Goal: Information Seeking & Learning: Check status

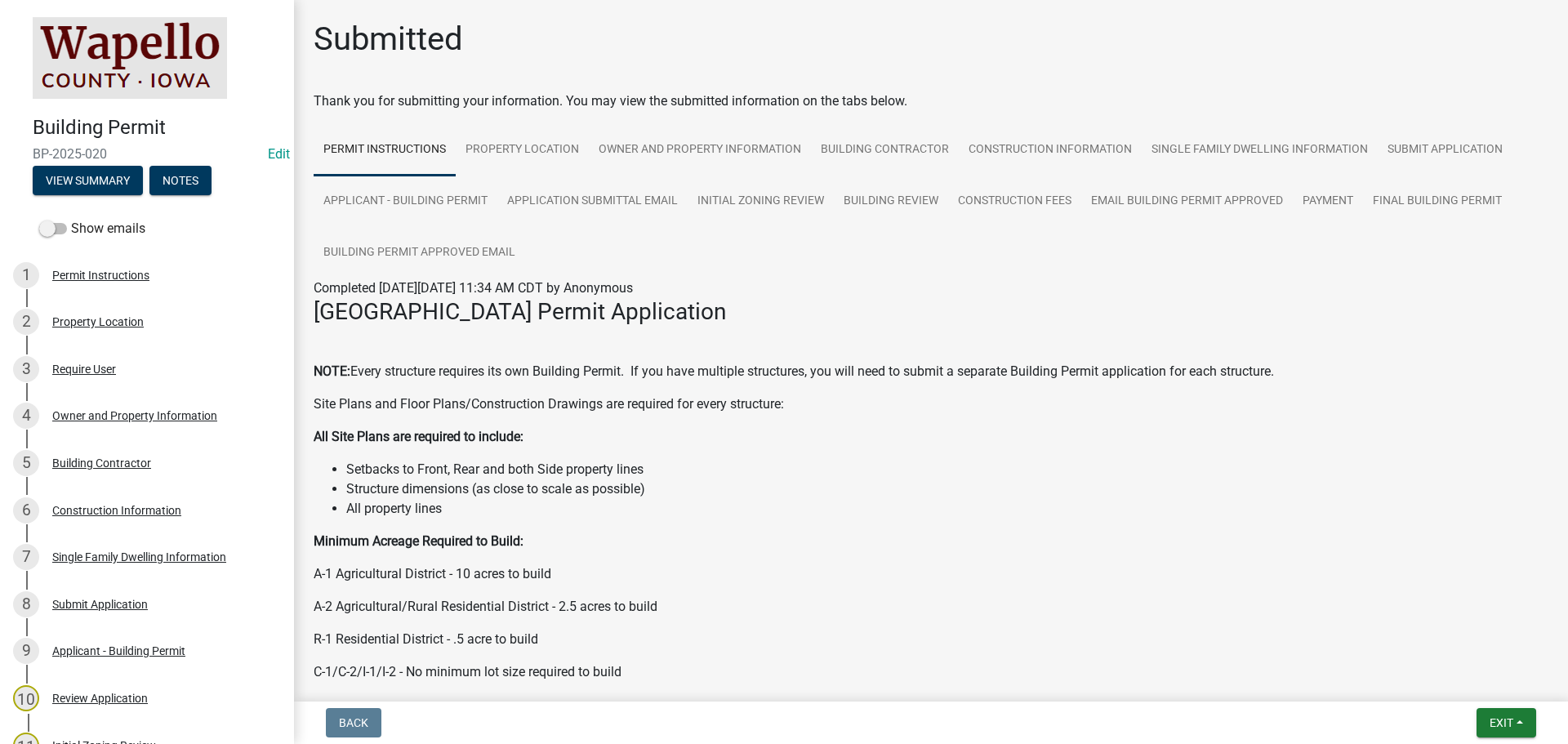
click at [268, 152] on link "Edit" at bounding box center [279, 154] width 22 height 15
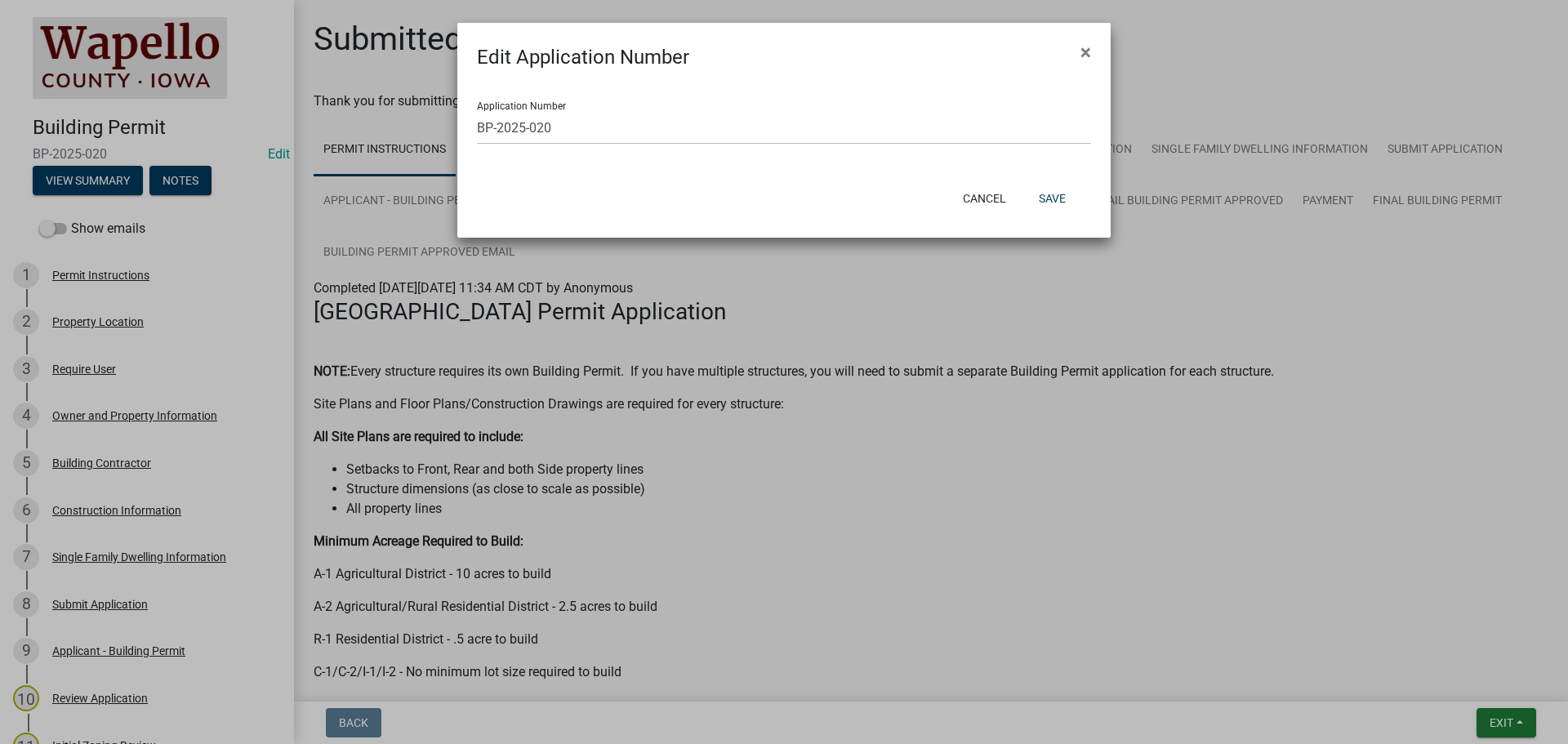
click at [1088, 52] on span "×" at bounding box center [1085, 52] width 11 height 23
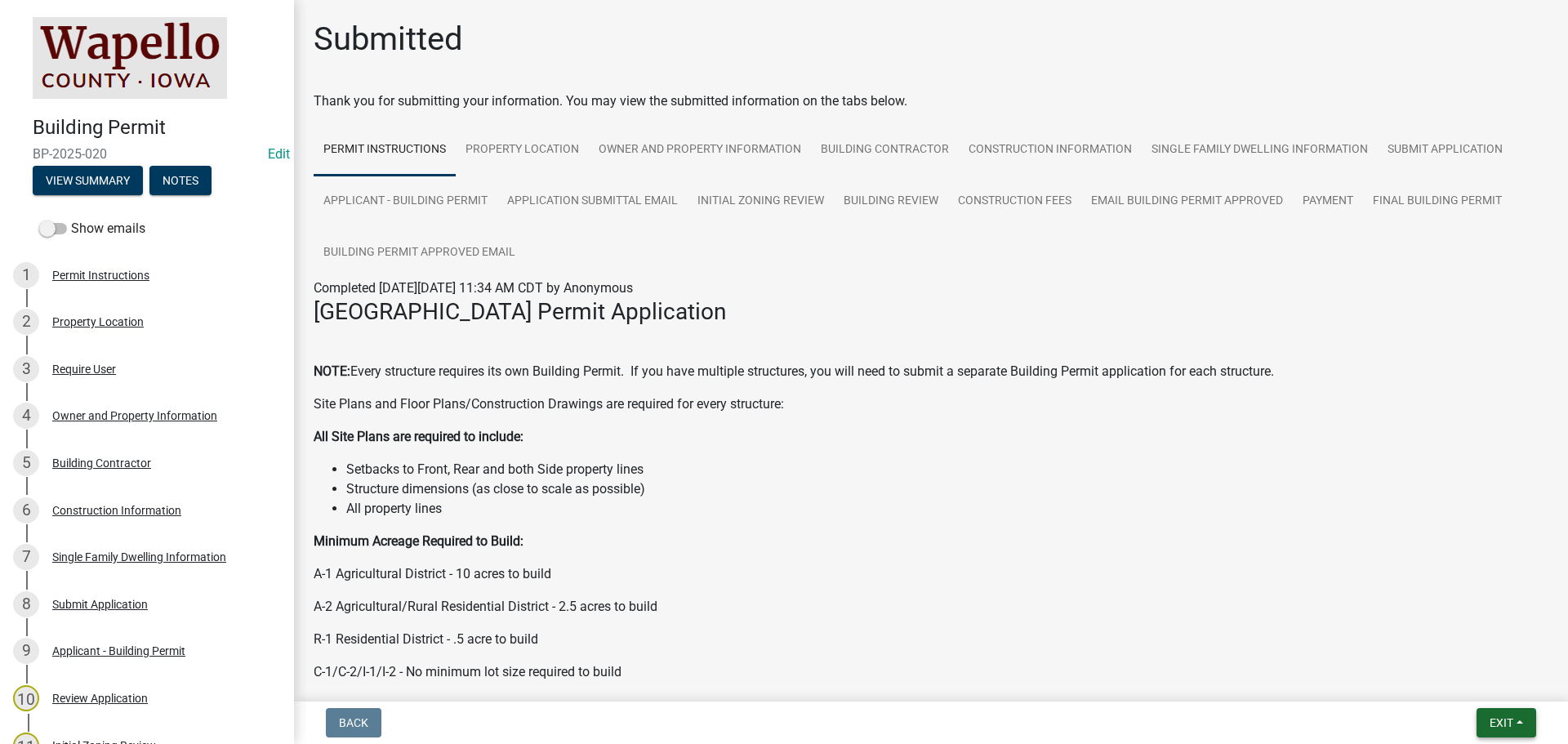
click at [1506, 719] on span "Exit" at bounding box center [1502, 723] width 24 height 13
click at [1480, 688] on button "Save & Exit" at bounding box center [1471, 680] width 131 height 39
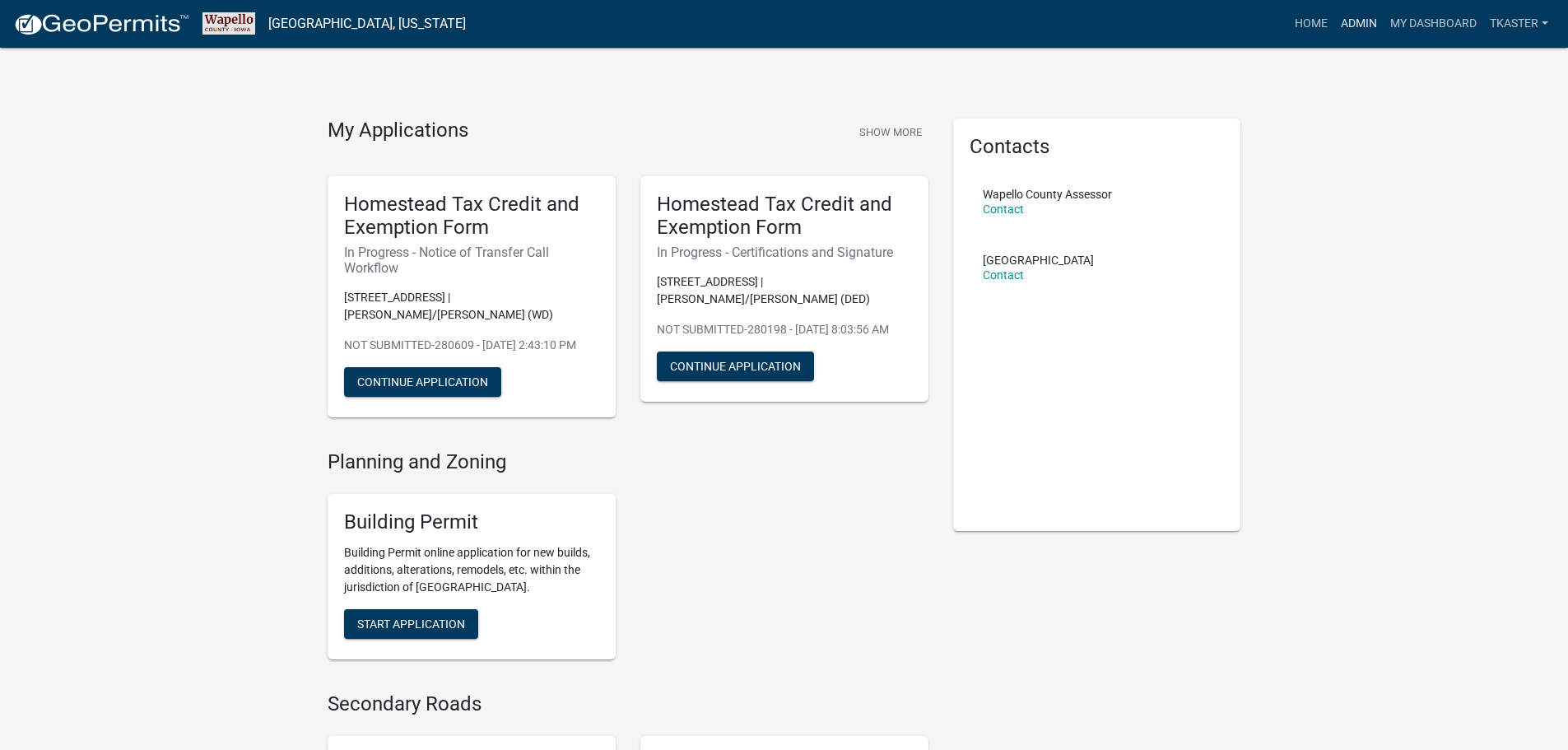
click at [1350, 24] on link "Admin" at bounding box center [1359, 23] width 49 height 31
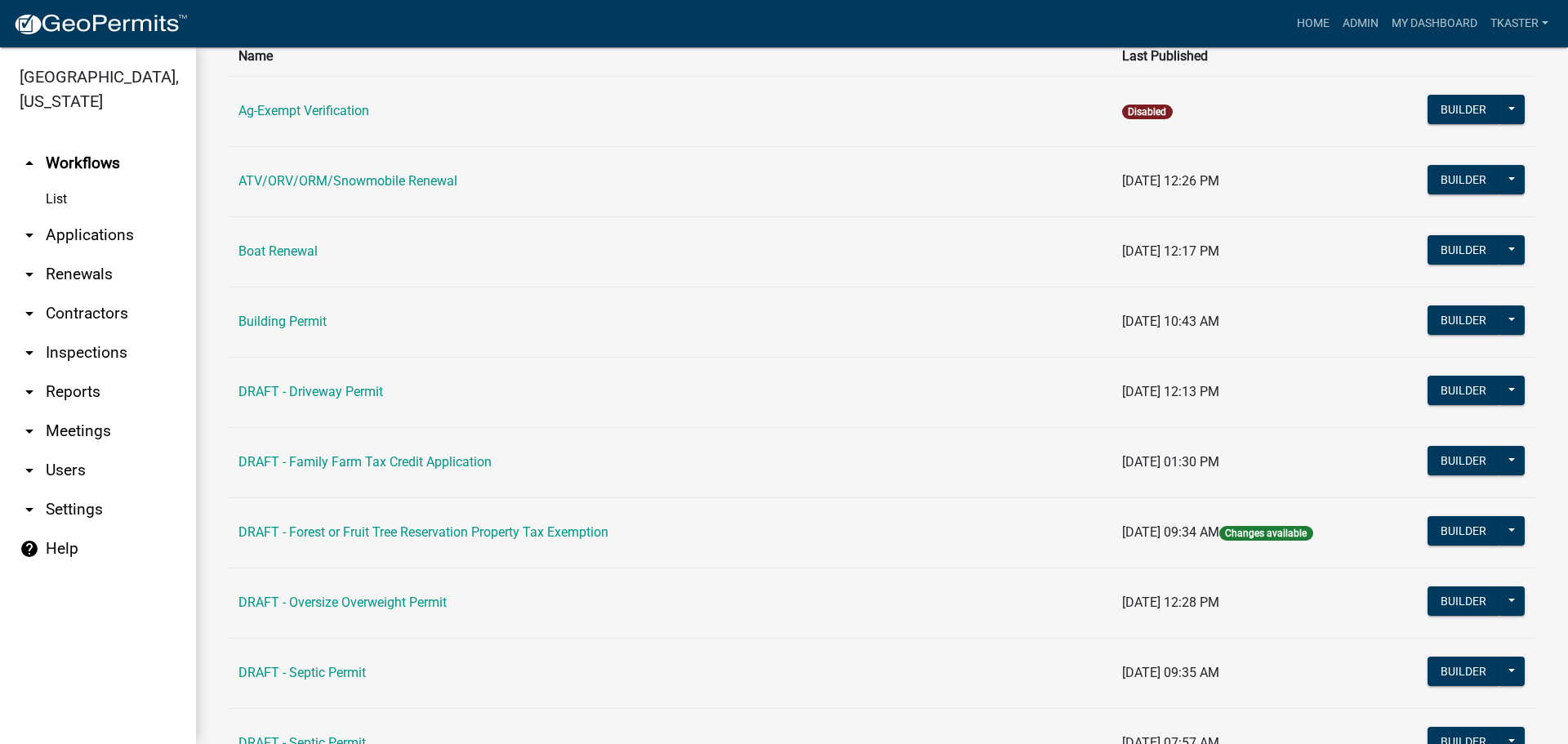
scroll to position [163, 0]
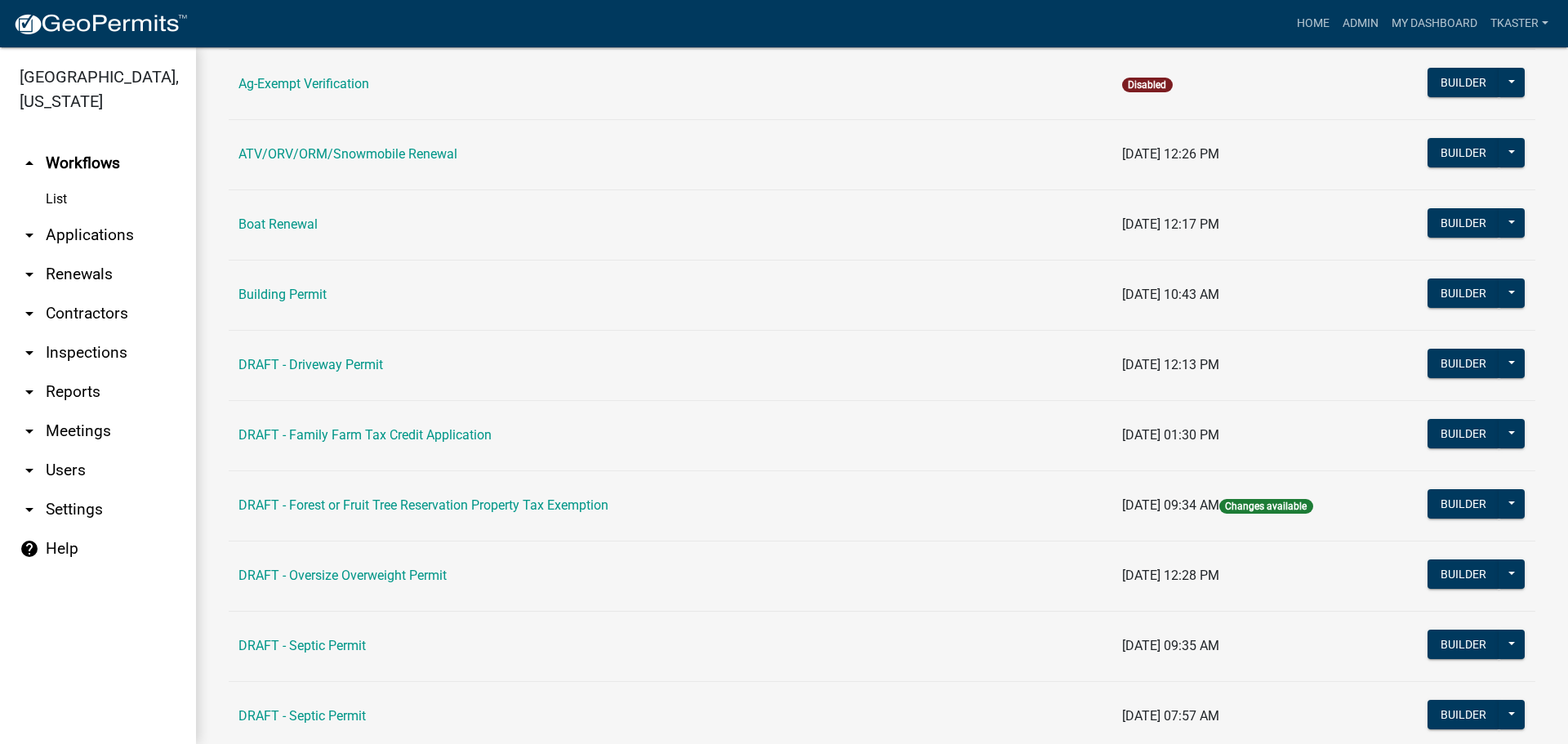
click at [303, 302] on link "Building Permit" at bounding box center [283, 294] width 88 height 15
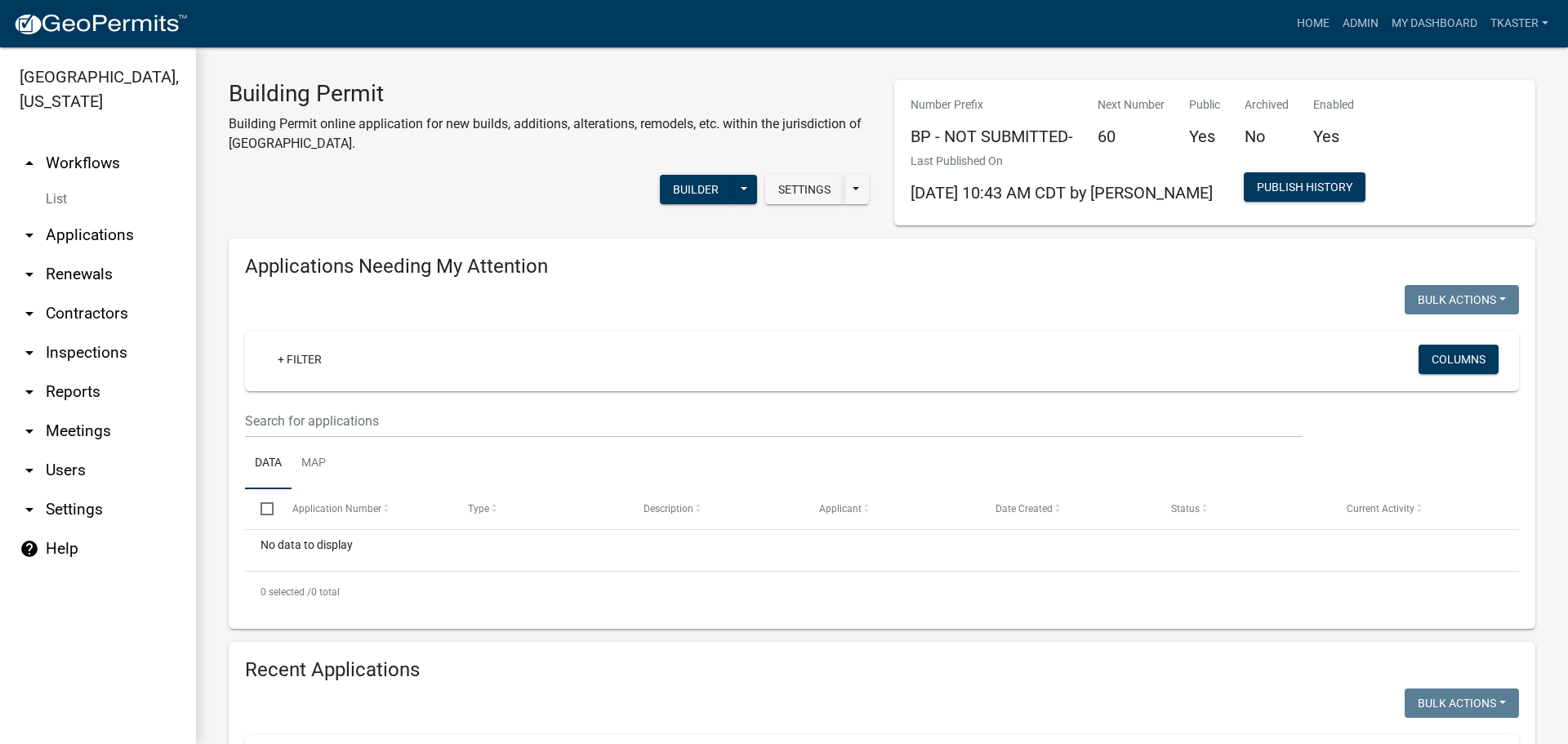
scroll to position [490, 0]
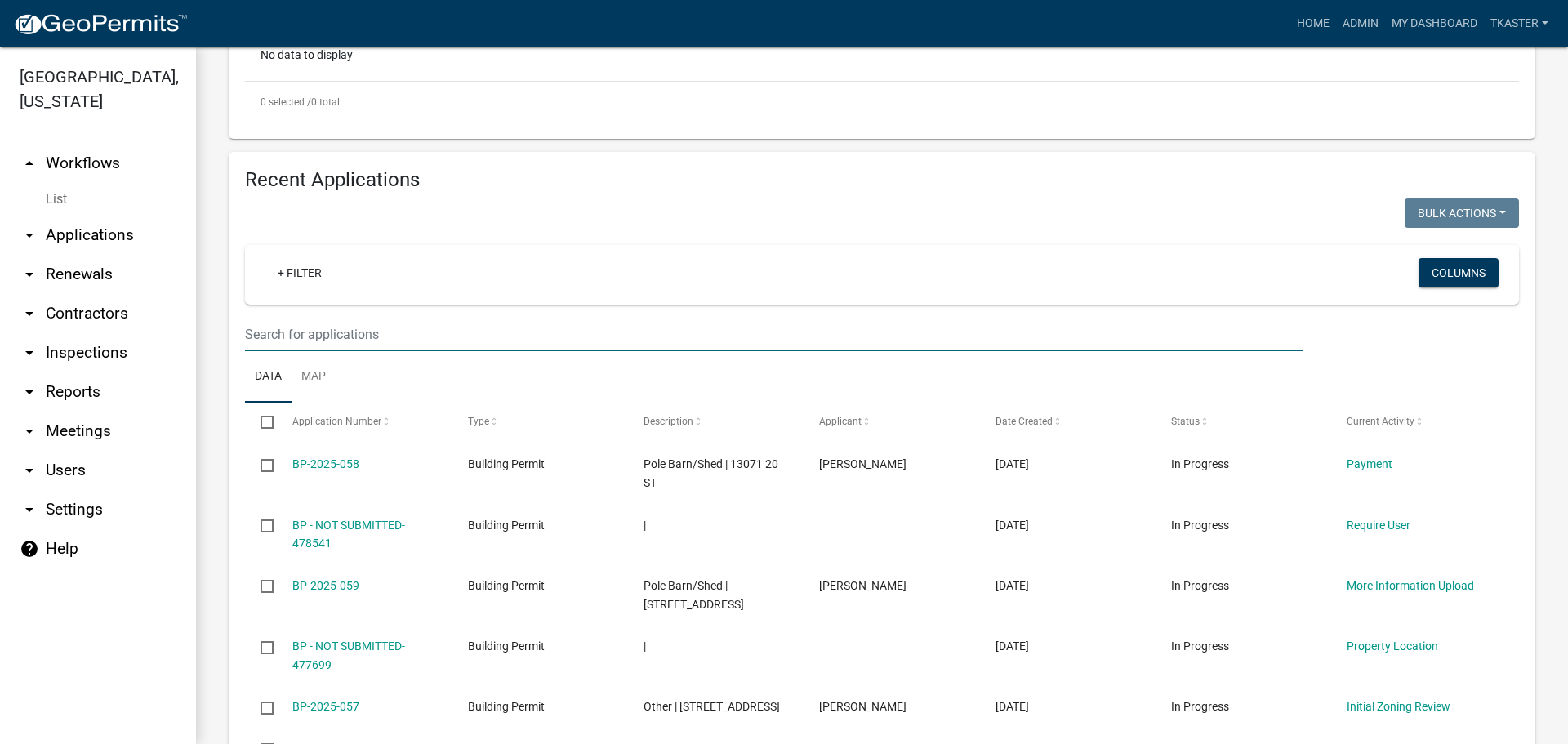
click at [330, 333] on input "text" at bounding box center [774, 334] width 1058 height 34
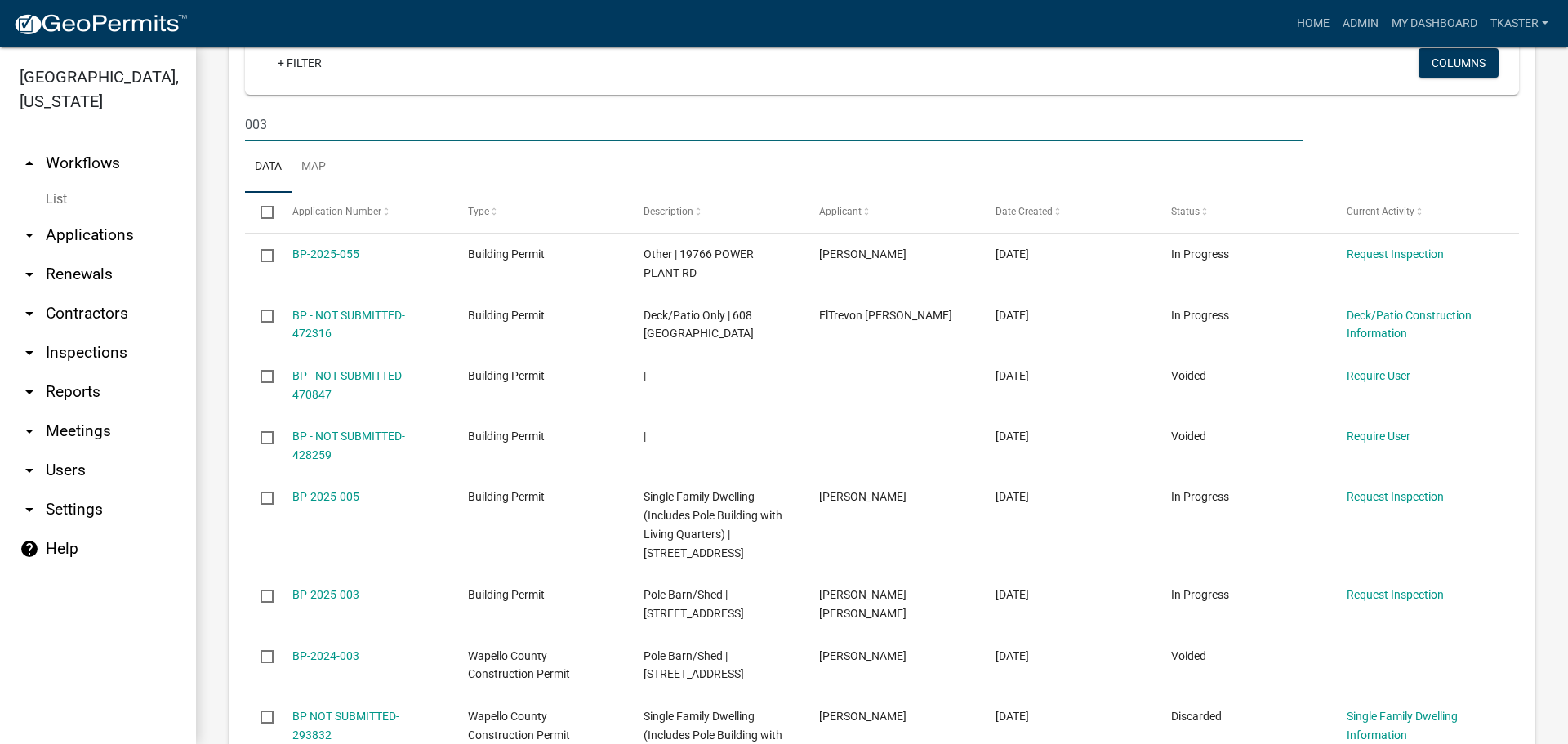
scroll to position [735, 0]
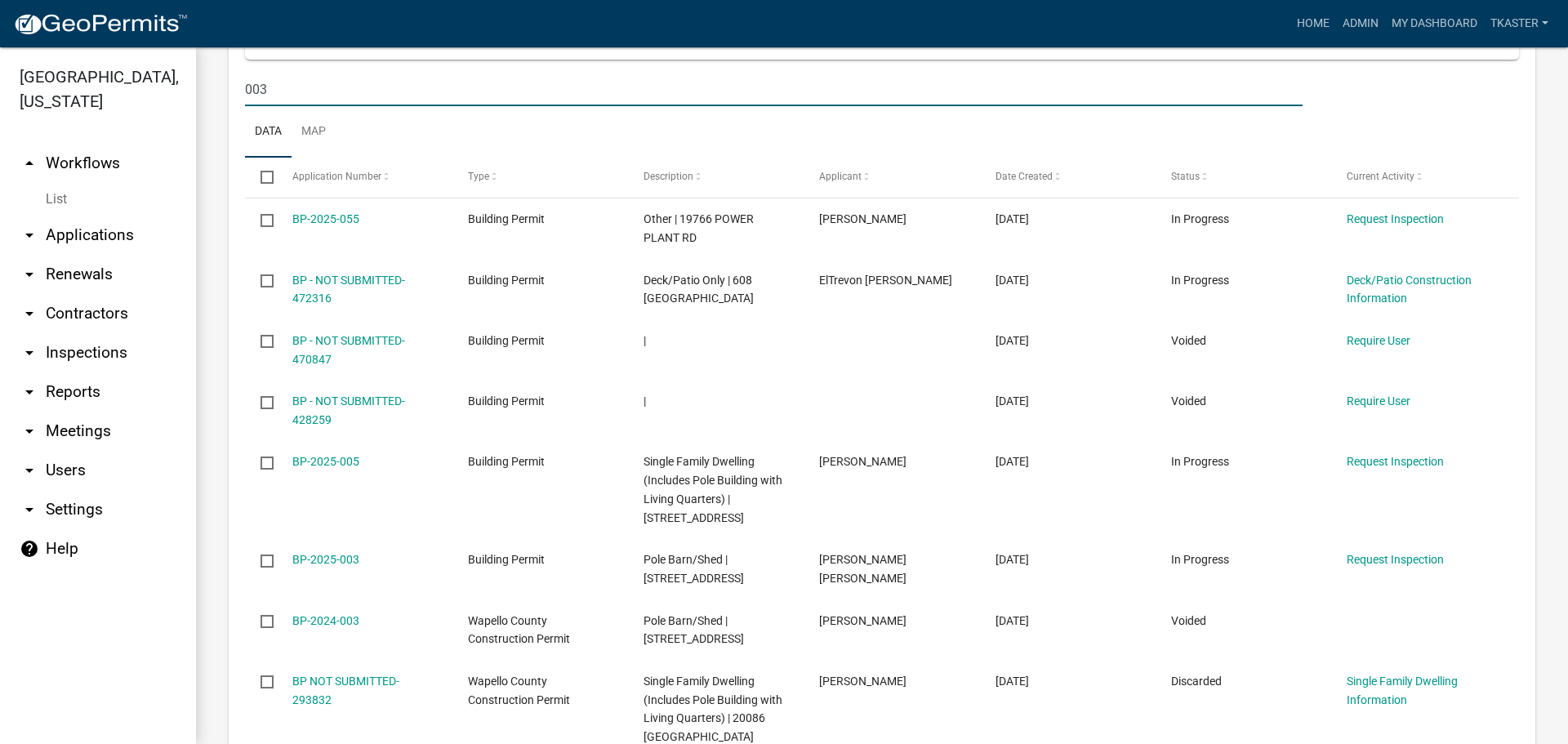
type input "003"
click at [357, 558] on link "BP-2025-003" at bounding box center [326, 559] width 67 height 13
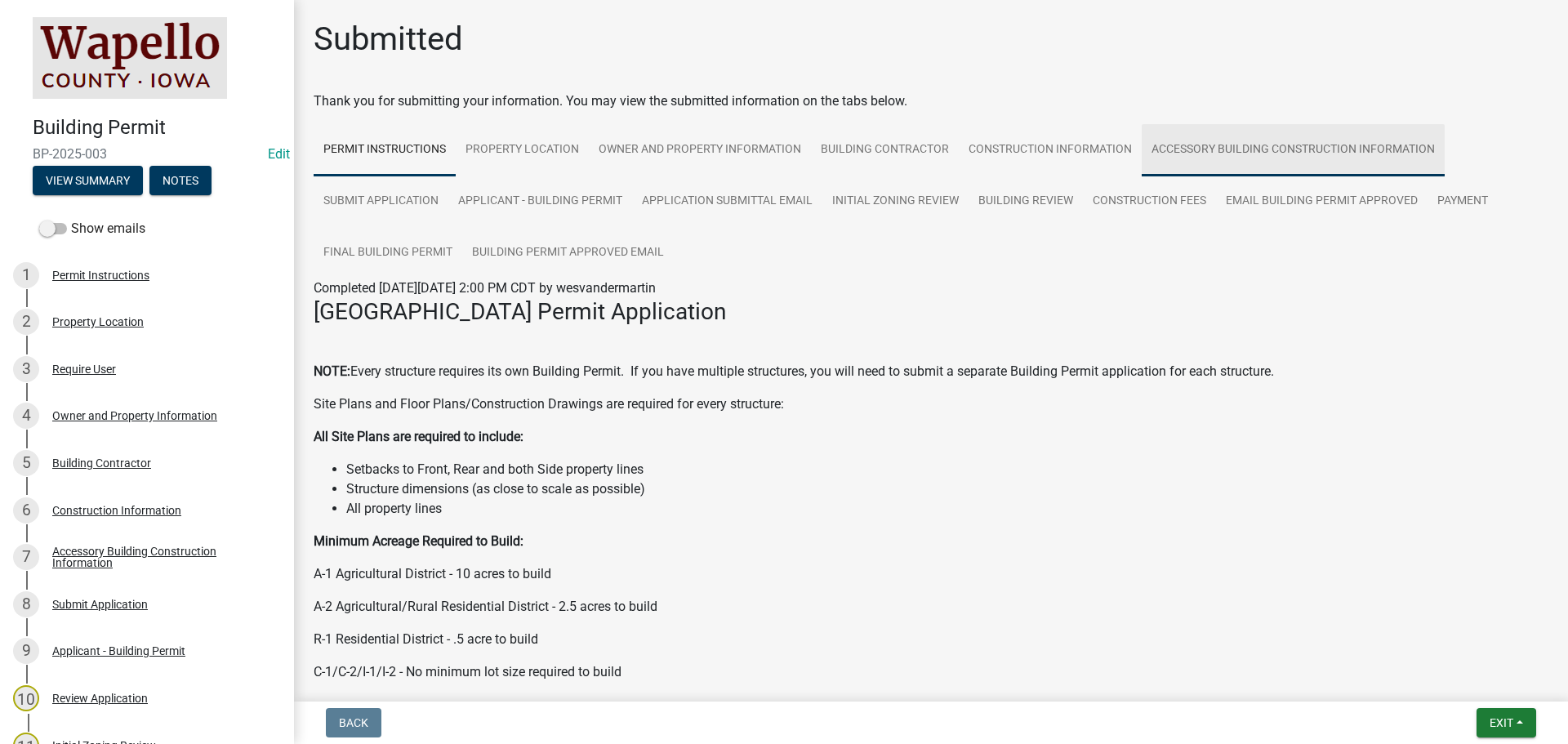
click at [1191, 153] on link "Accessory Building Construction Information" at bounding box center [1293, 150] width 303 height 52
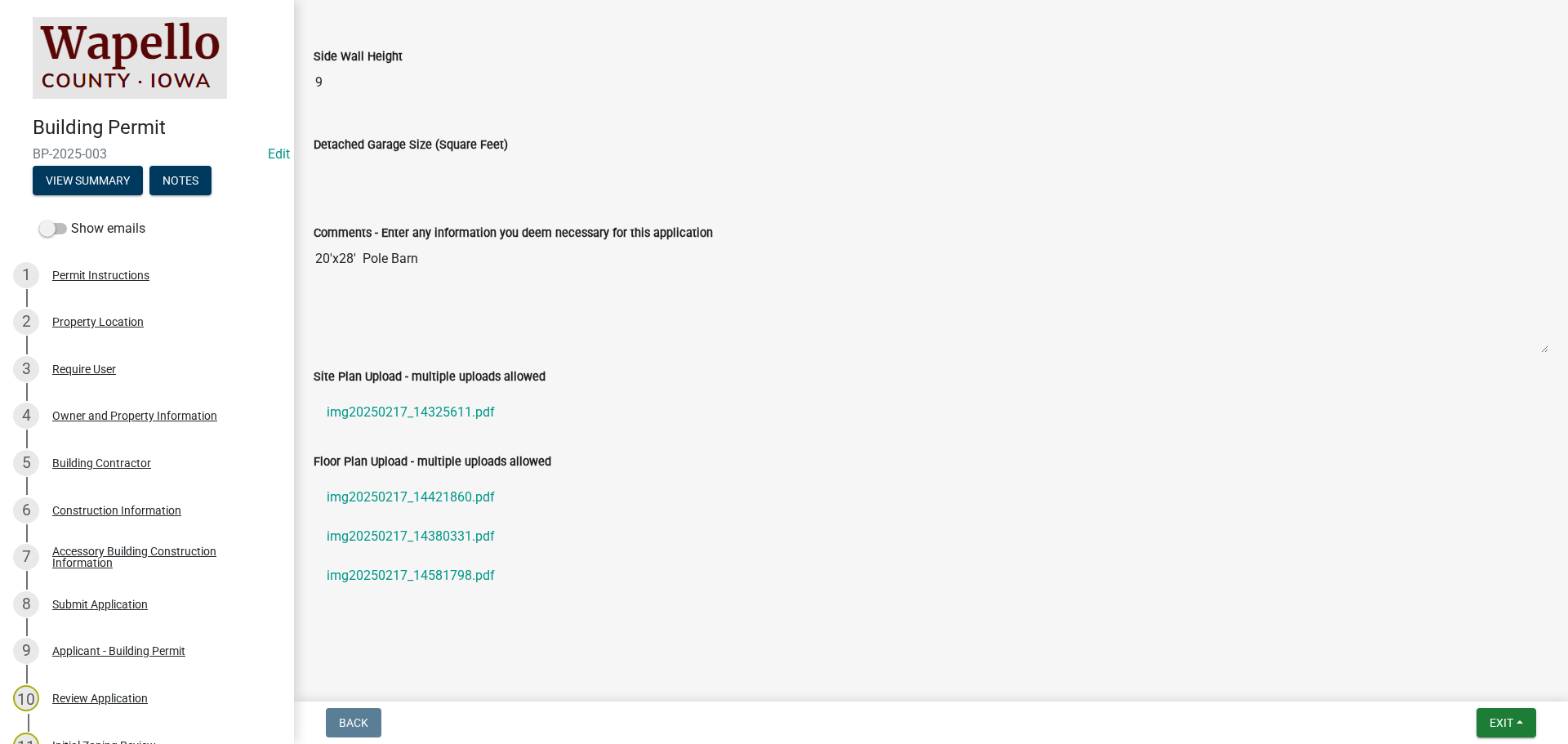
scroll to position [606, 0]
click at [430, 412] on link "img20250217_14325611.pdf" at bounding box center [931, 409] width 1235 height 39
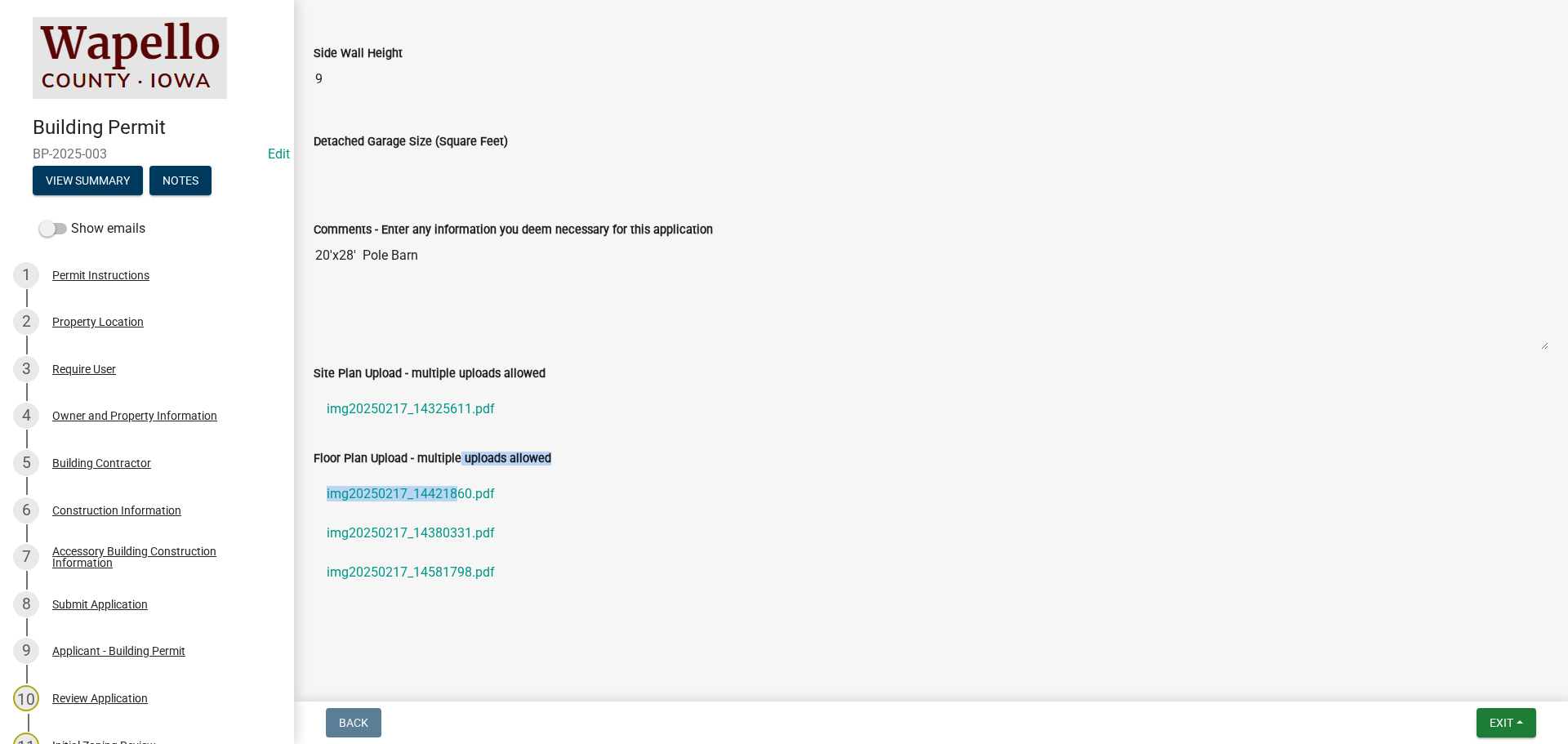
drag, startPoint x: 446, startPoint y: 473, endPoint x: 440, endPoint y: 485, distance: 13.4
click at [443, 478] on div "Floor Plan Upload - multiple uploads allowed img20250217_14421860.pdf img202502…" at bounding box center [931, 523] width 1235 height 150
click at [616, 504] on link "img20250217_14421860.pdf" at bounding box center [931, 494] width 1235 height 39
click at [473, 491] on link "img20250217_14421860.pdf" at bounding box center [931, 494] width 1235 height 39
click at [390, 531] on link "img20250217_14380331.pdf" at bounding box center [931, 533] width 1235 height 39
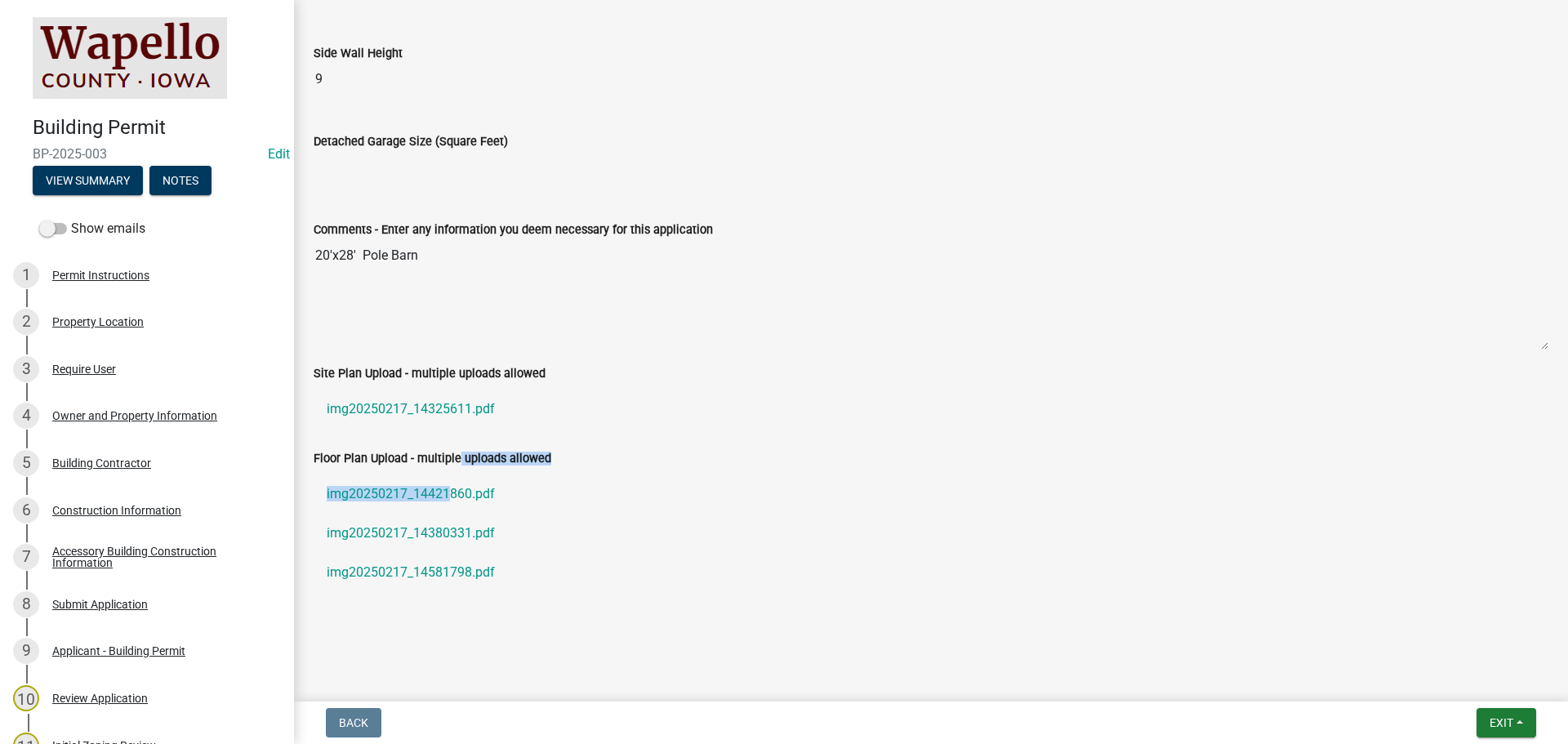
click at [436, 573] on link "img20250217_14581798.pdf" at bounding box center [931, 572] width 1235 height 39
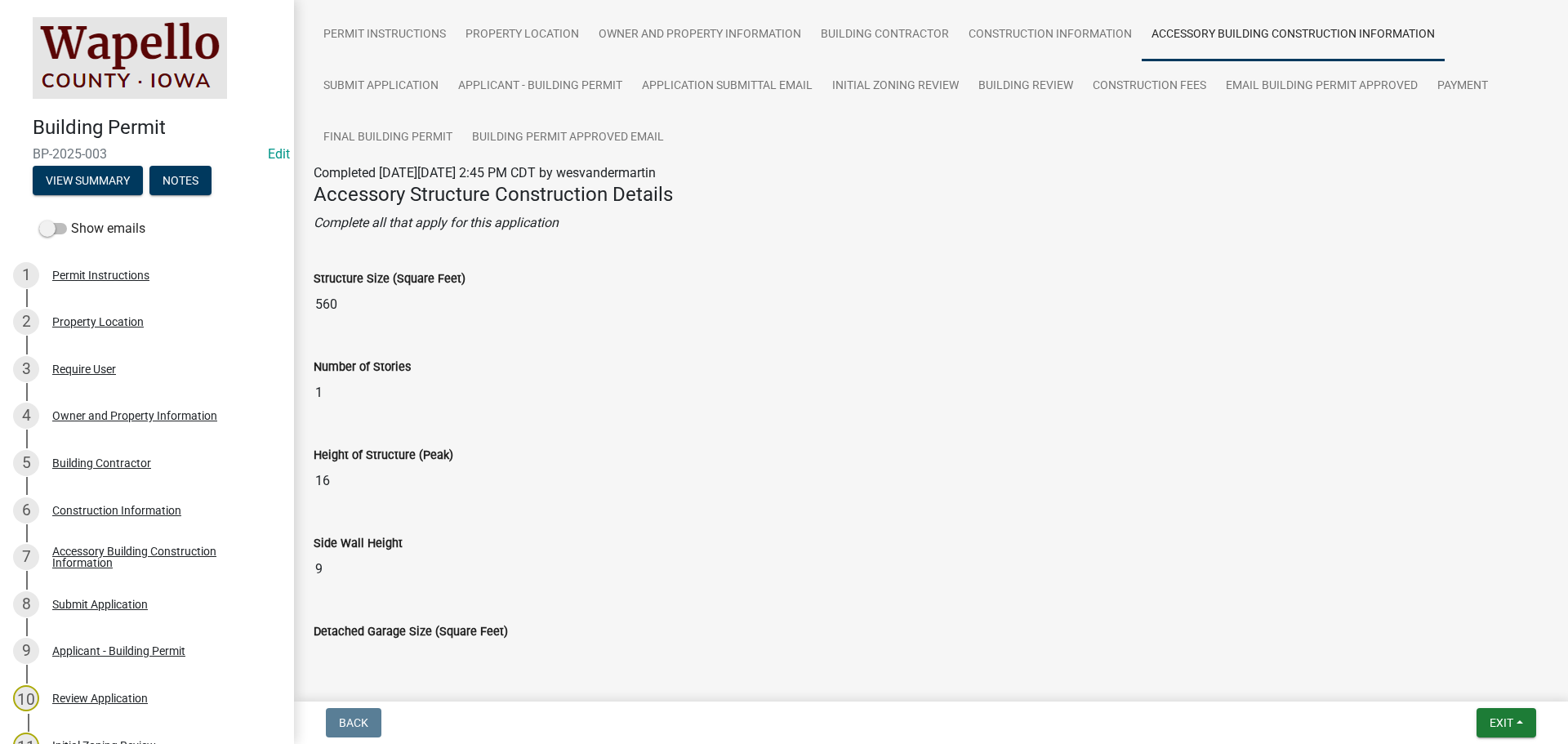
scroll to position [0, 0]
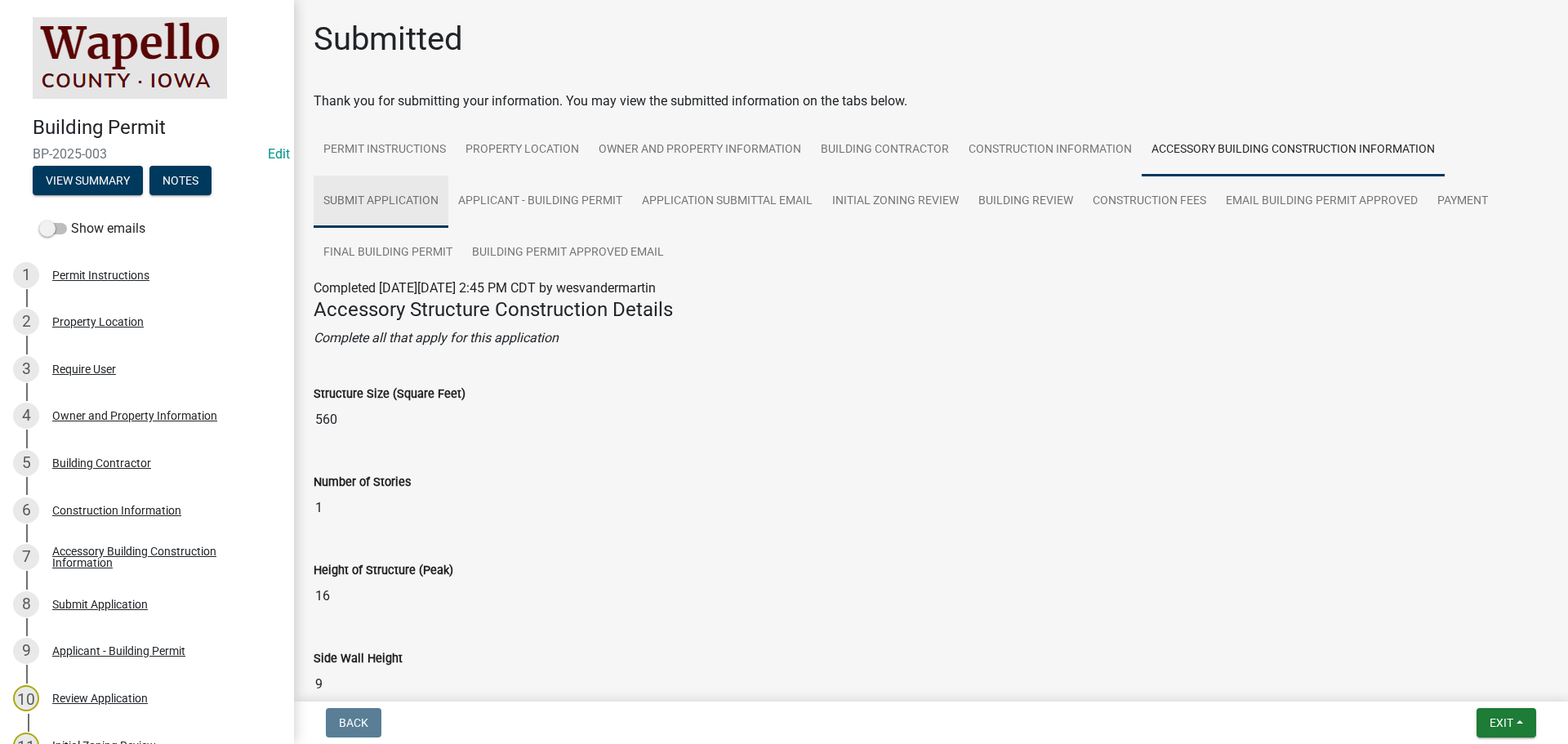
click at [354, 197] on link "Submit Application" at bounding box center [381, 202] width 135 height 52
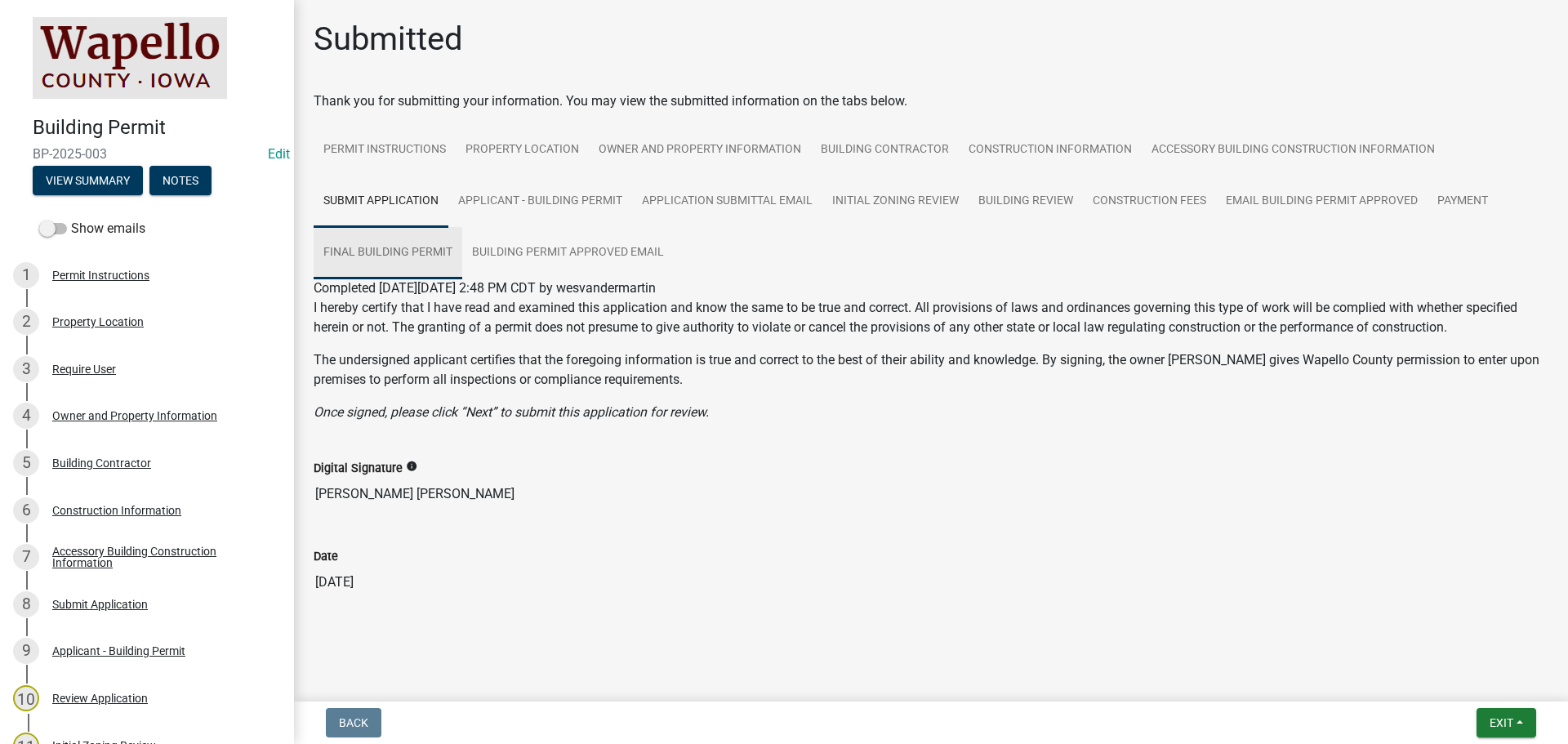
click at [370, 249] on link "Final Building Permit" at bounding box center [387, 253] width 149 height 52
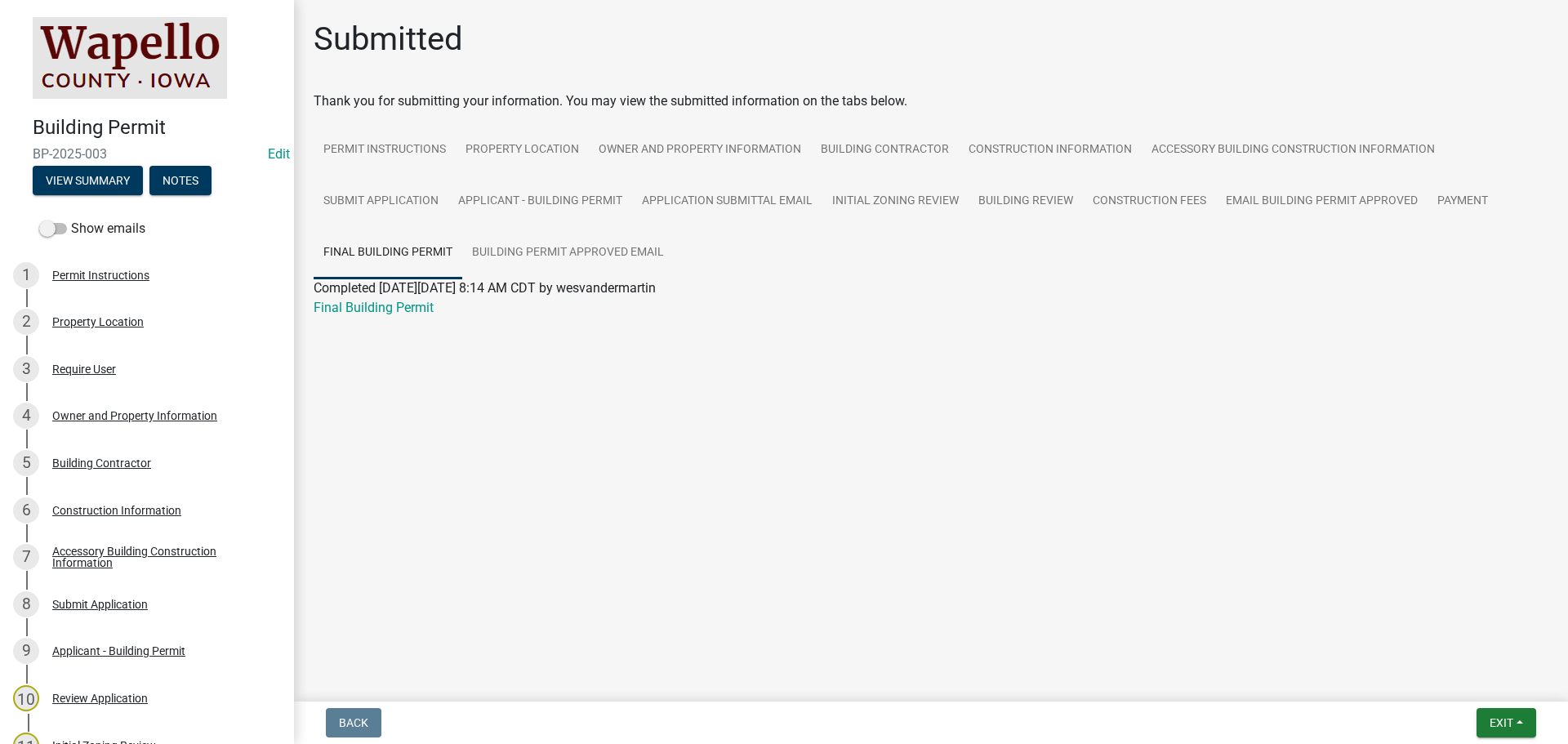
click at [380, 303] on link "Final Building Permit" at bounding box center [373, 308] width 120 height 15
click at [560, 197] on link "Applicant - Building Permit" at bounding box center [539, 202] width 184 height 52
click at [435, 309] on link "Applicant - Building Permit" at bounding box center [389, 308] width 153 height 15
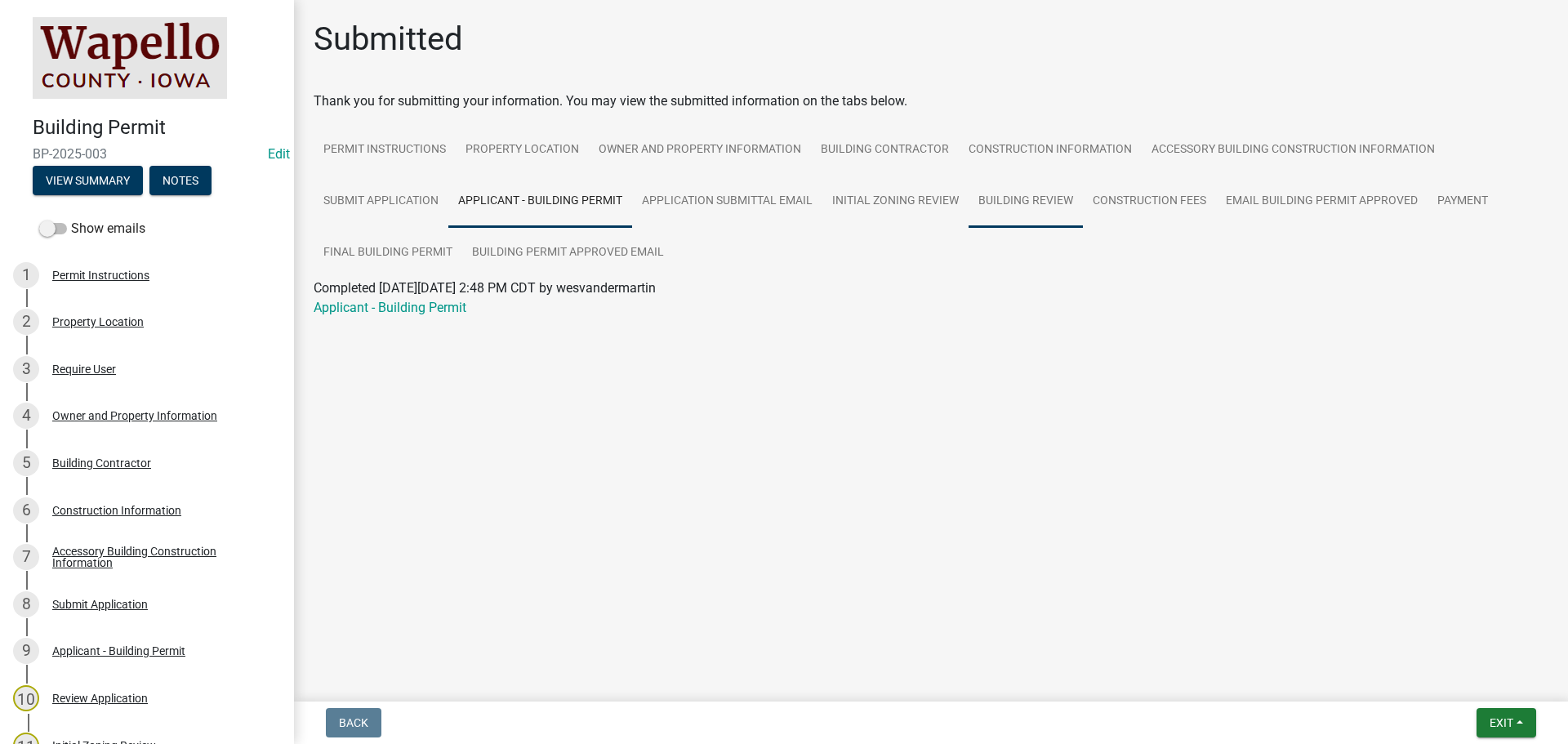
click at [990, 198] on link "Building Review" at bounding box center [1026, 202] width 114 height 52
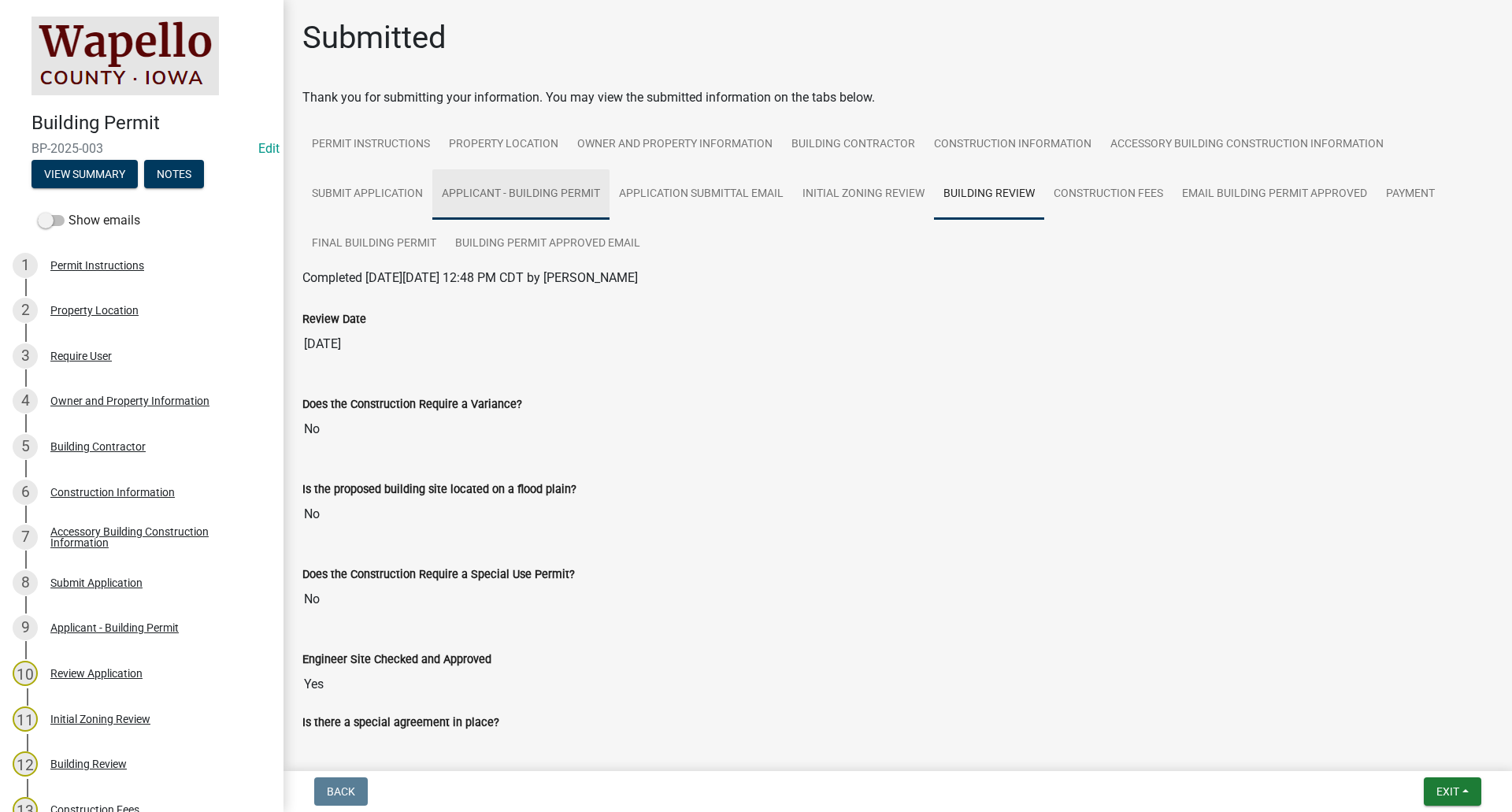
click at [574, 190] on link "Applicant - Building Permit" at bounding box center [520, 195] width 177 height 50
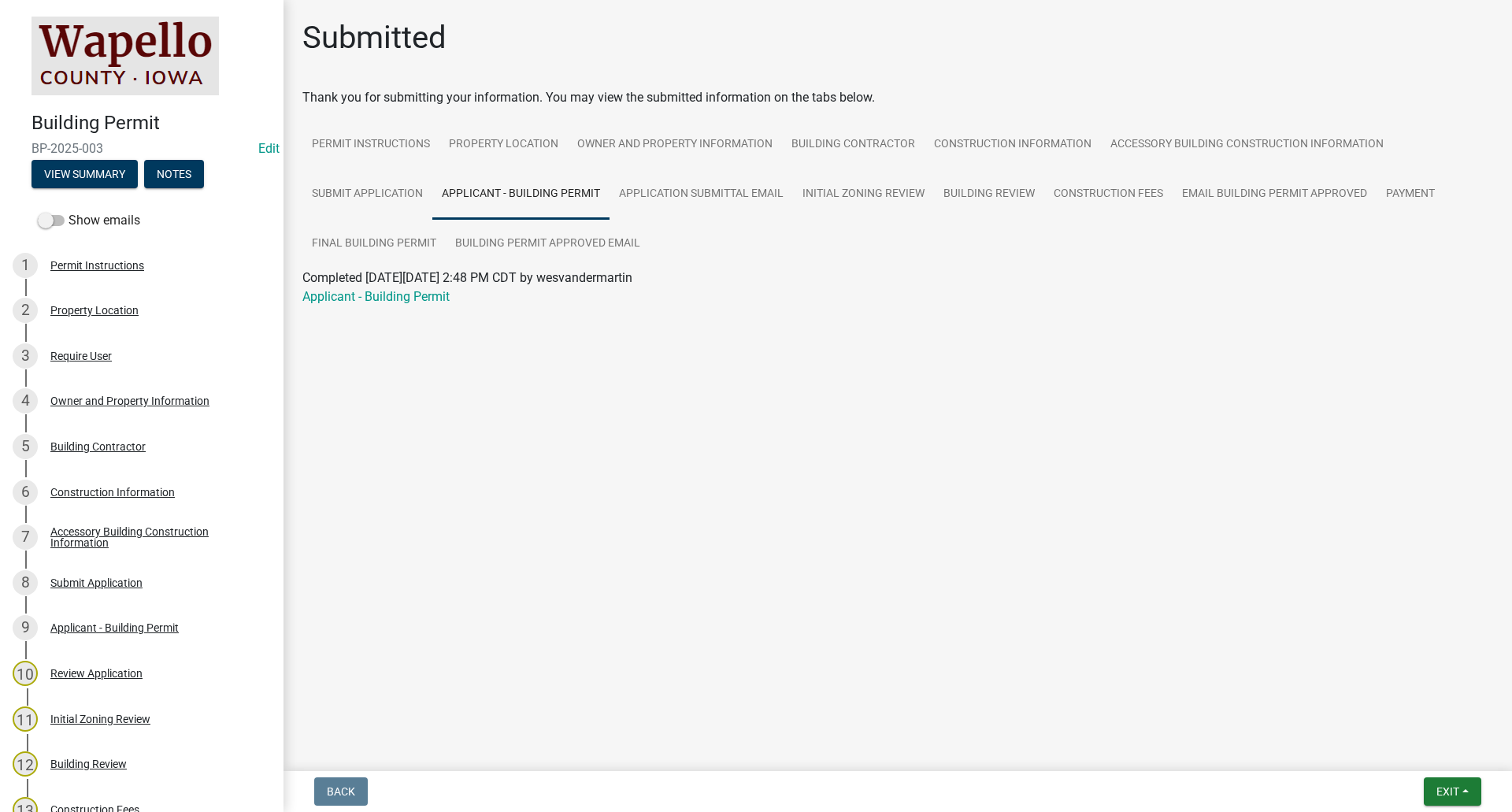
click at [411, 304] on div "Applicant - Building Permit" at bounding box center [897, 297] width 1214 height 19
click at [413, 298] on link "Applicant - Building Permit" at bounding box center [375, 297] width 147 height 15
click at [1459, 717] on span "Exit" at bounding box center [1448, 792] width 23 height 13
click at [1425, 717] on button "Save & Exit" at bounding box center [1418, 750] width 126 height 38
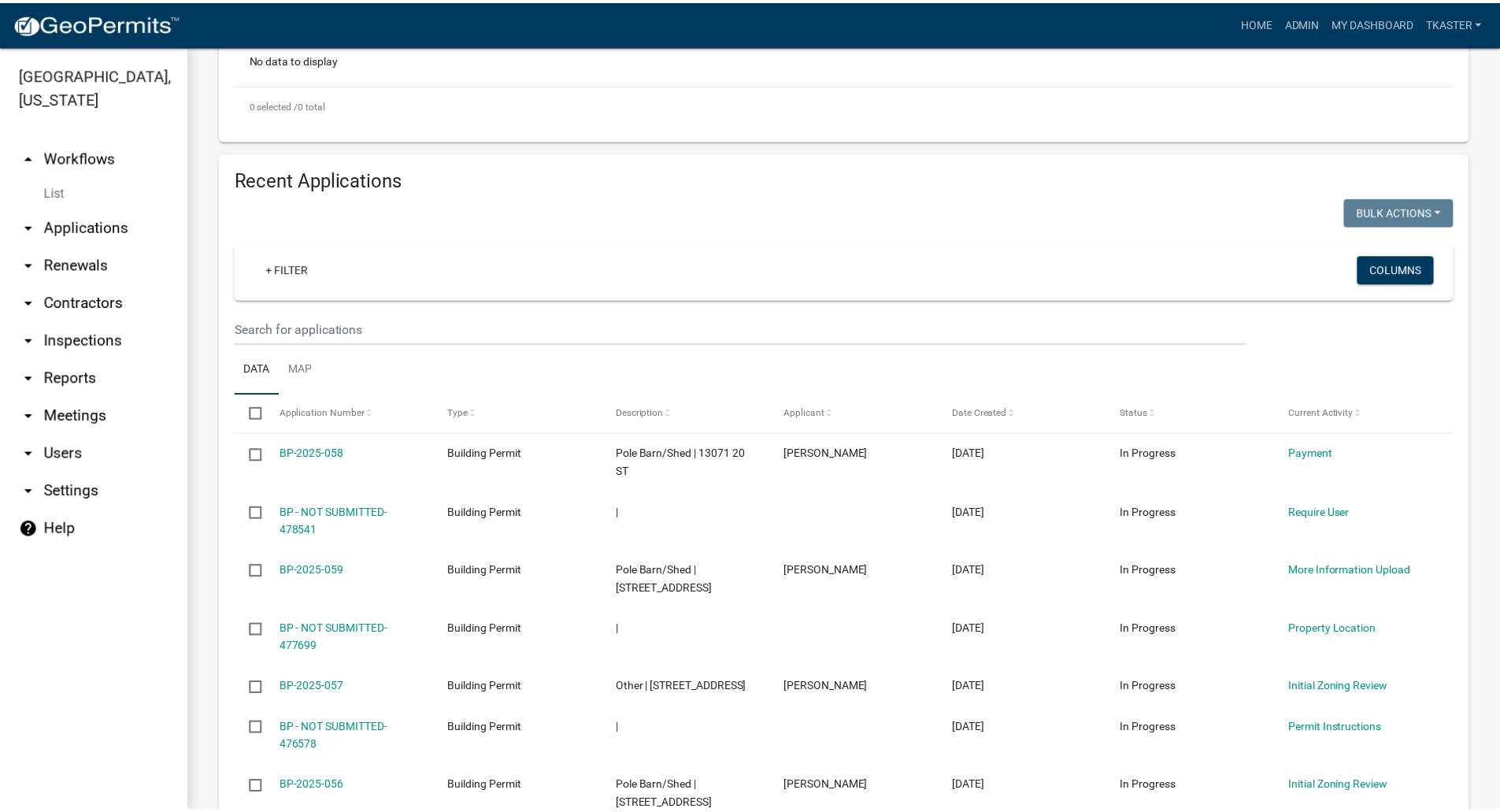
scroll to position [473, 0]
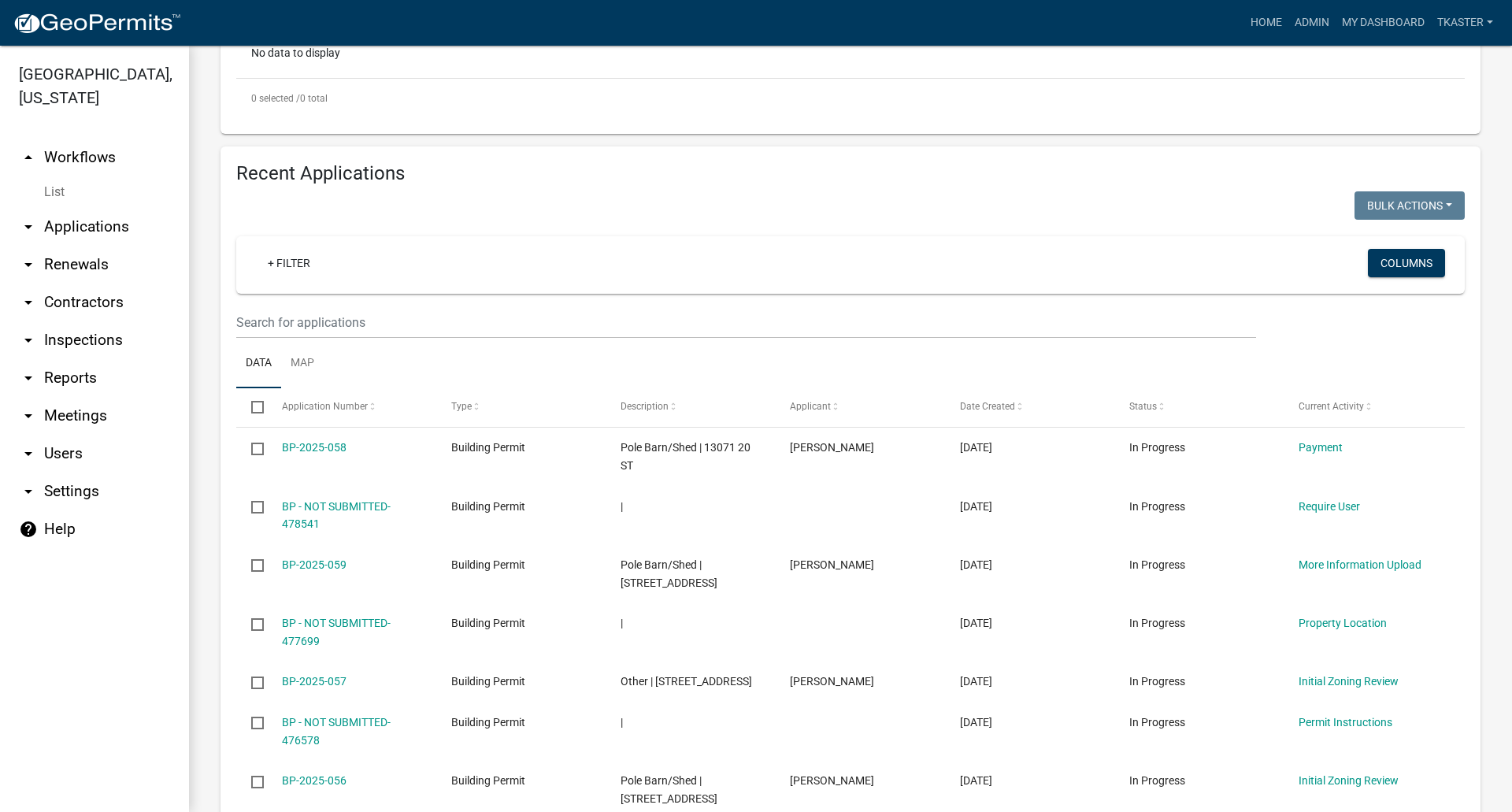
click at [343, 264] on div "+ Filter" at bounding box center [648, 264] width 809 height 32
click at [316, 317] on input "text" at bounding box center [746, 322] width 1020 height 32
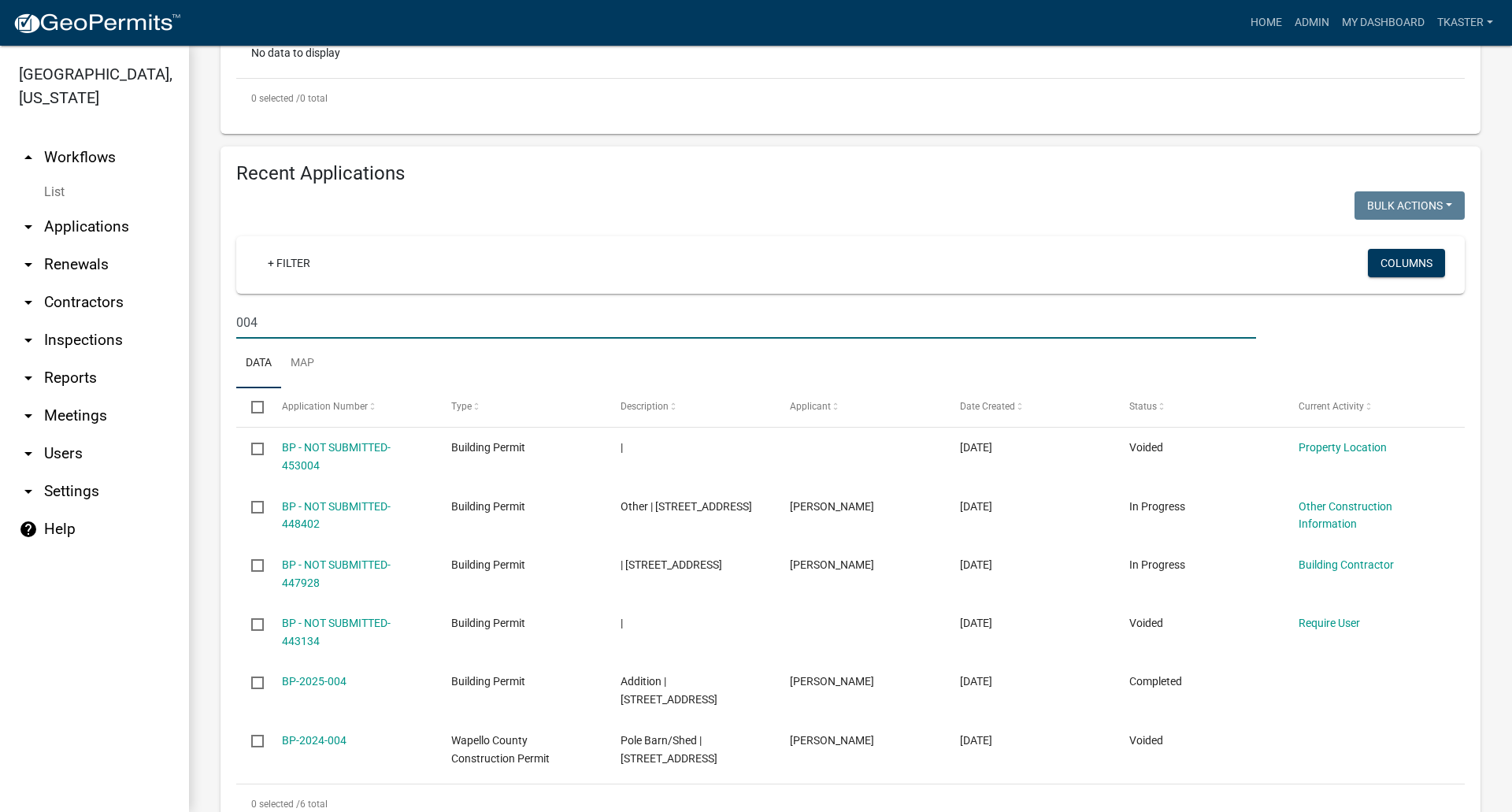
type input "004"
click at [331, 675] on link "BP-2025-004" at bounding box center [314, 681] width 65 height 13
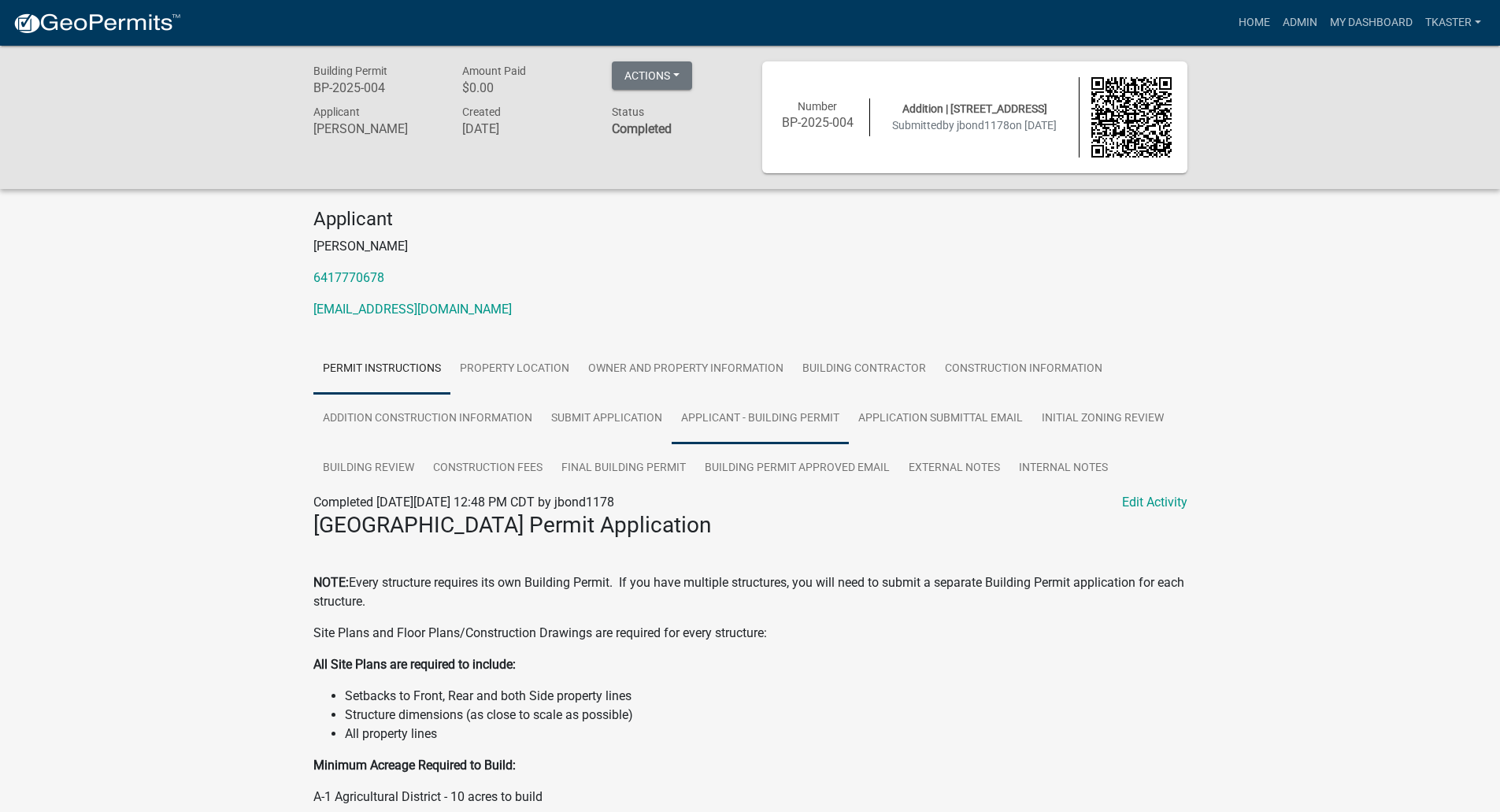
click at [814, 394] on link "Applicant - Building Permit" at bounding box center [760, 419] width 177 height 50
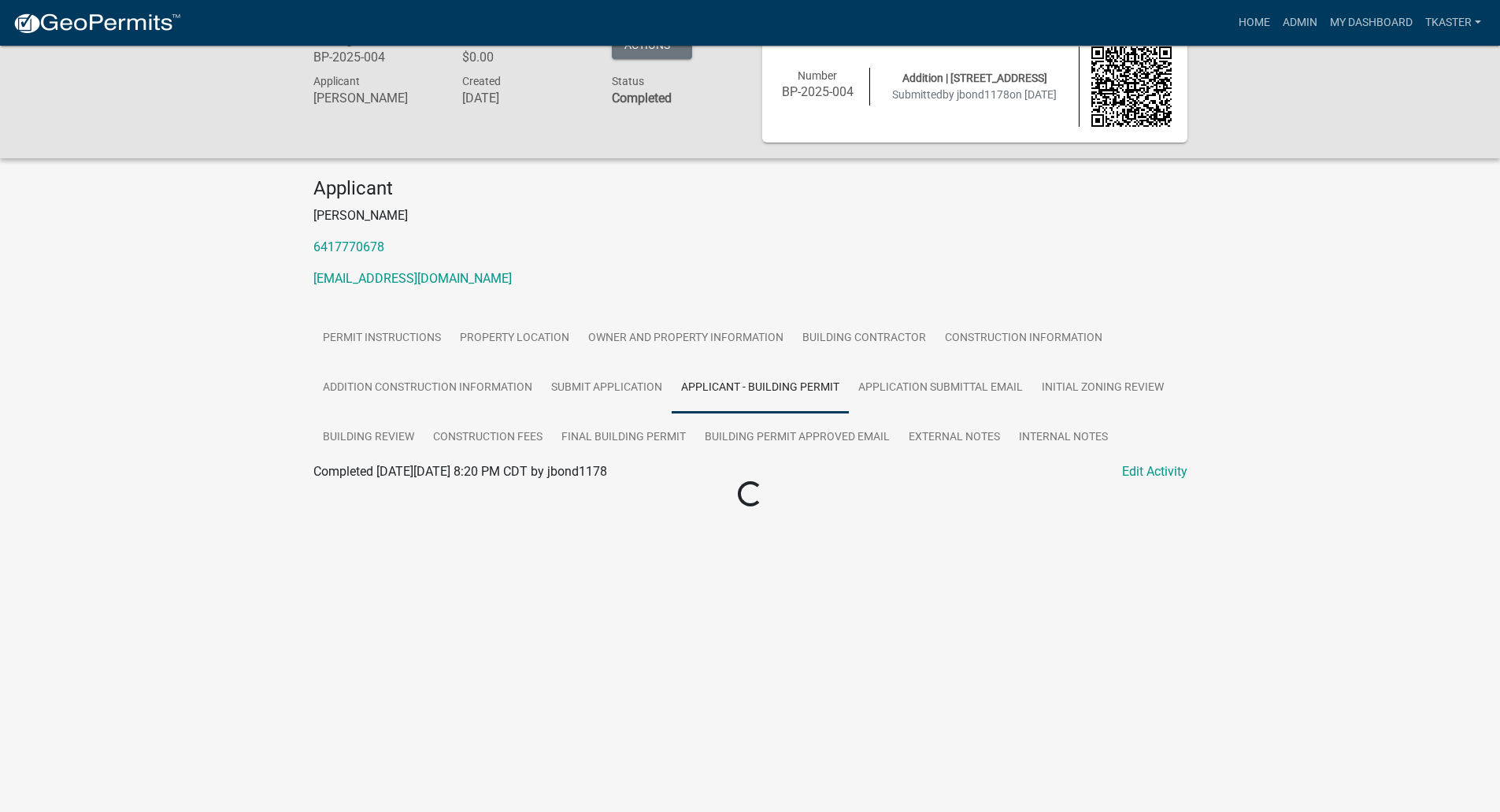
scroll to position [45, 0]
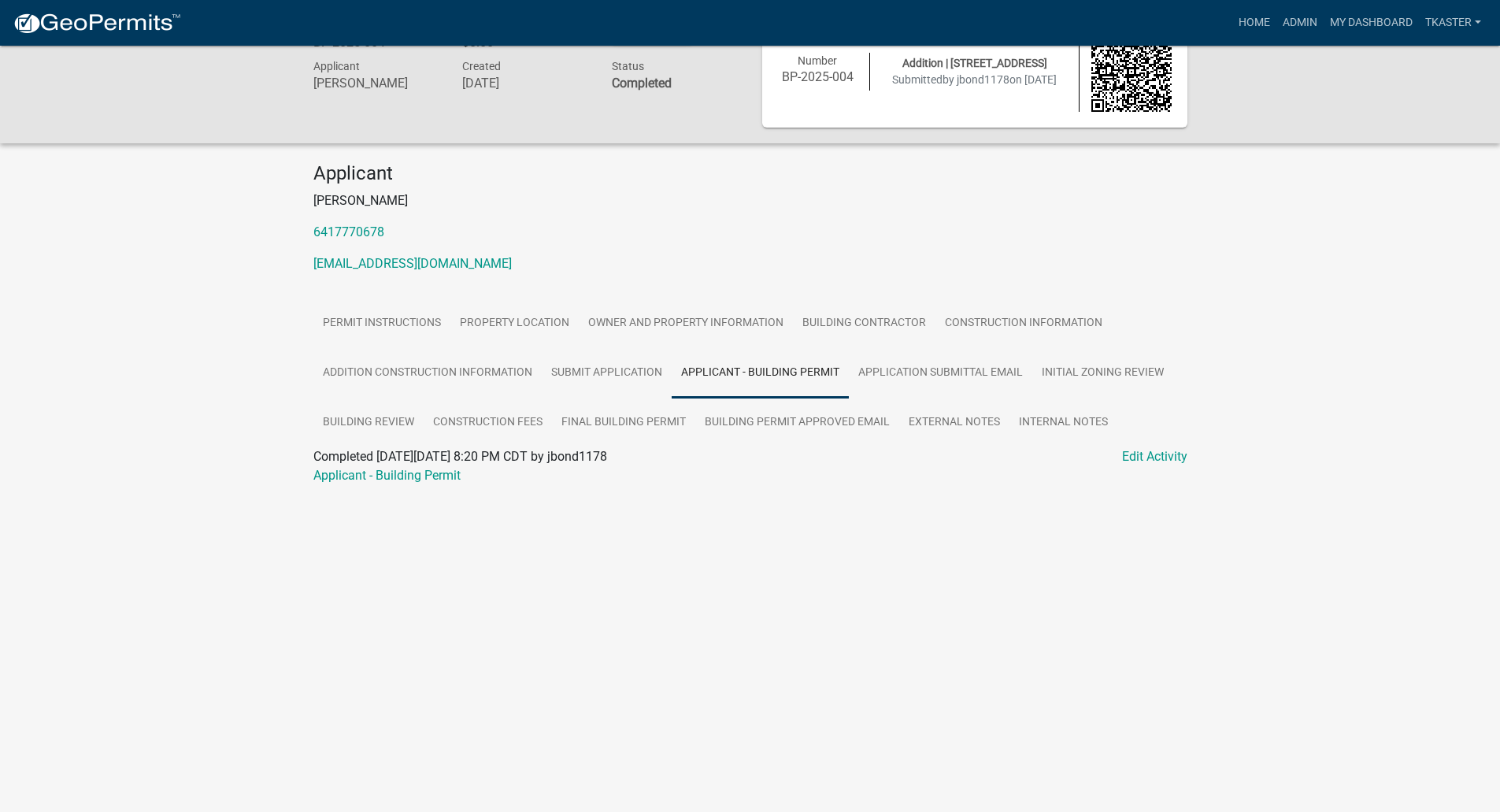
click at [408, 479] on link "Applicant - Building Permit" at bounding box center [387, 476] width 147 height 15
click at [1038, 316] on link "Construction Information" at bounding box center [1023, 324] width 176 height 50
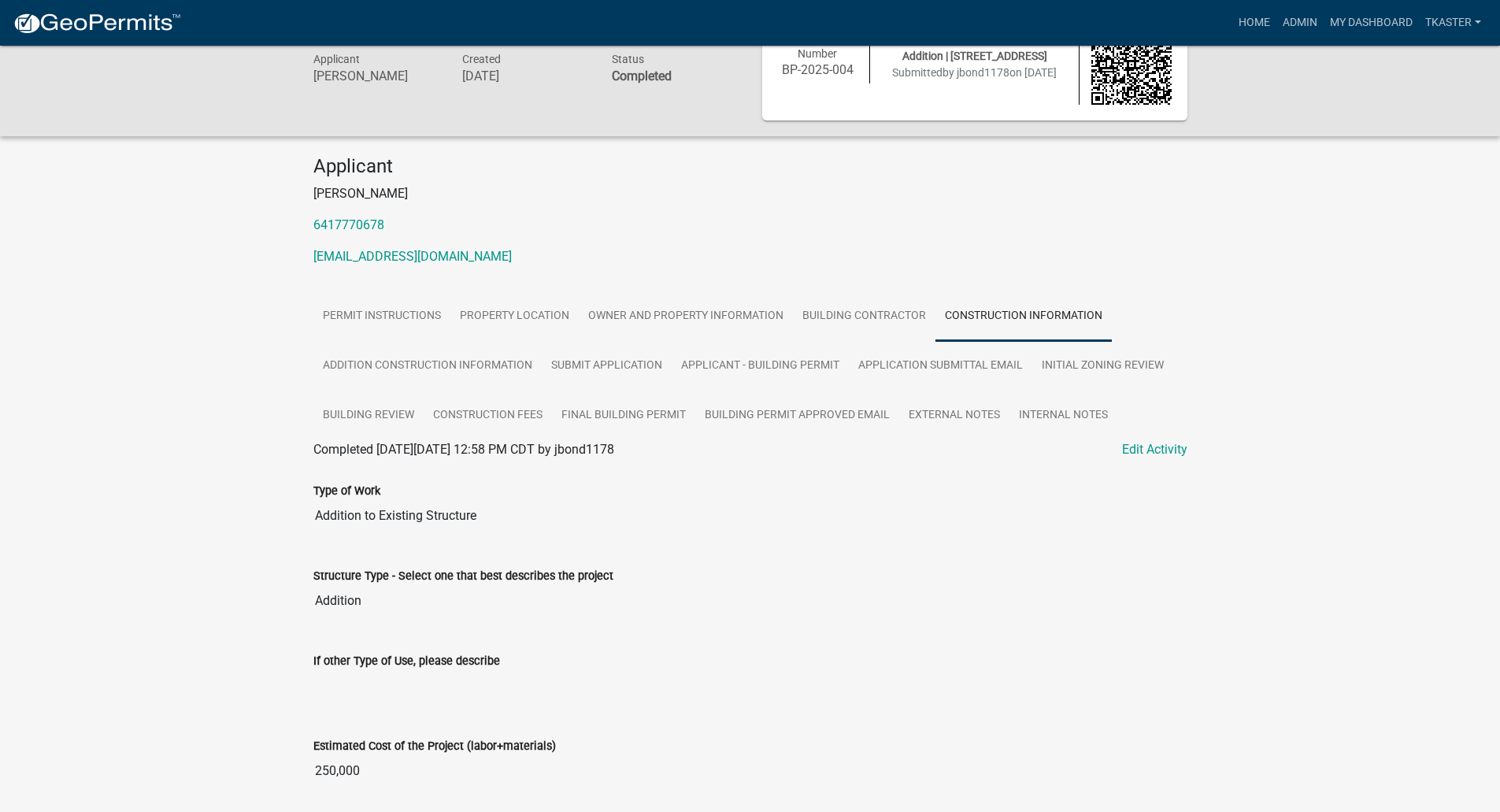
scroll to position [0, 0]
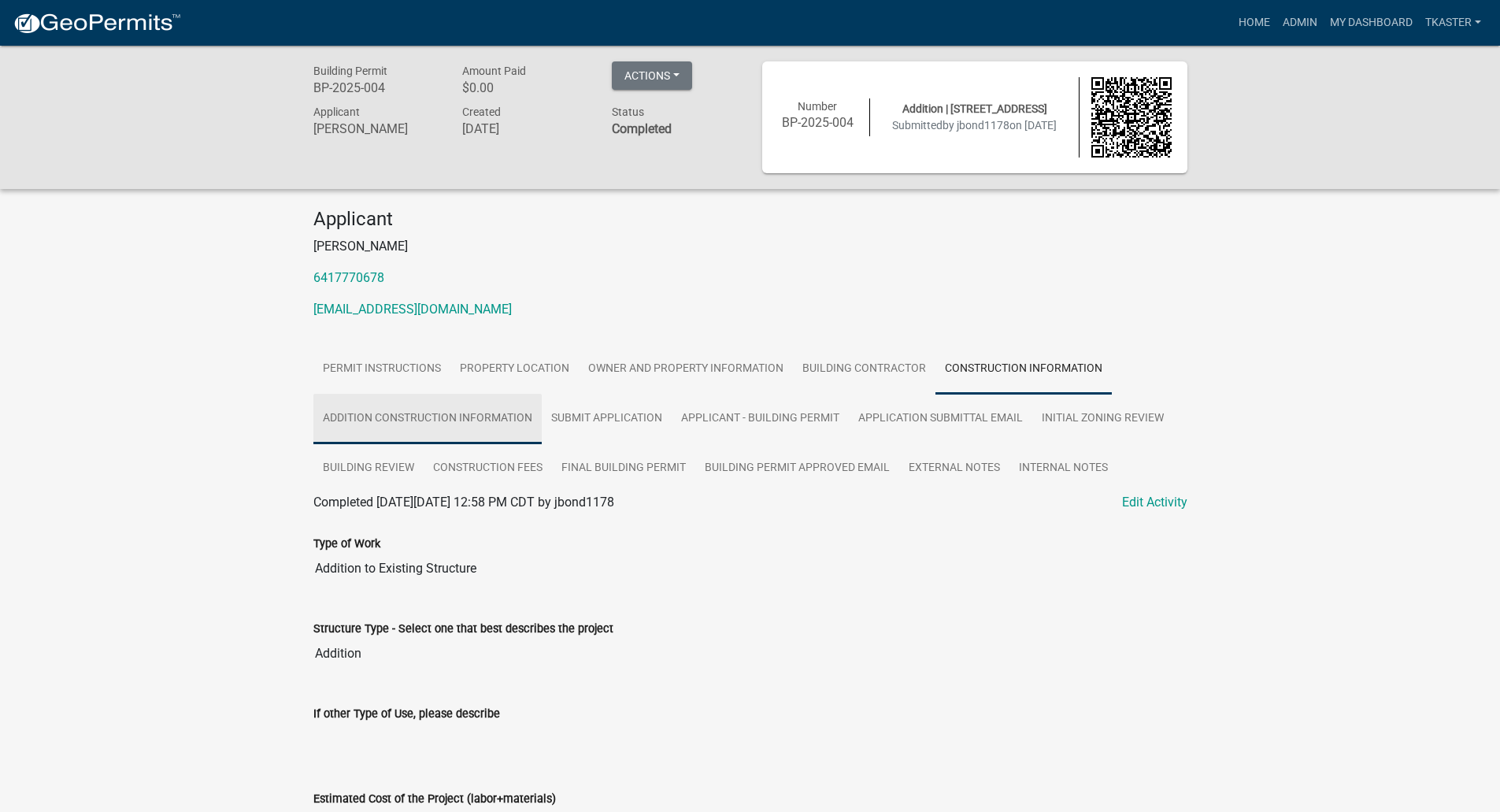
click at [474, 416] on link "Addition Construction Information" at bounding box center [427, 419] width 228 height 50
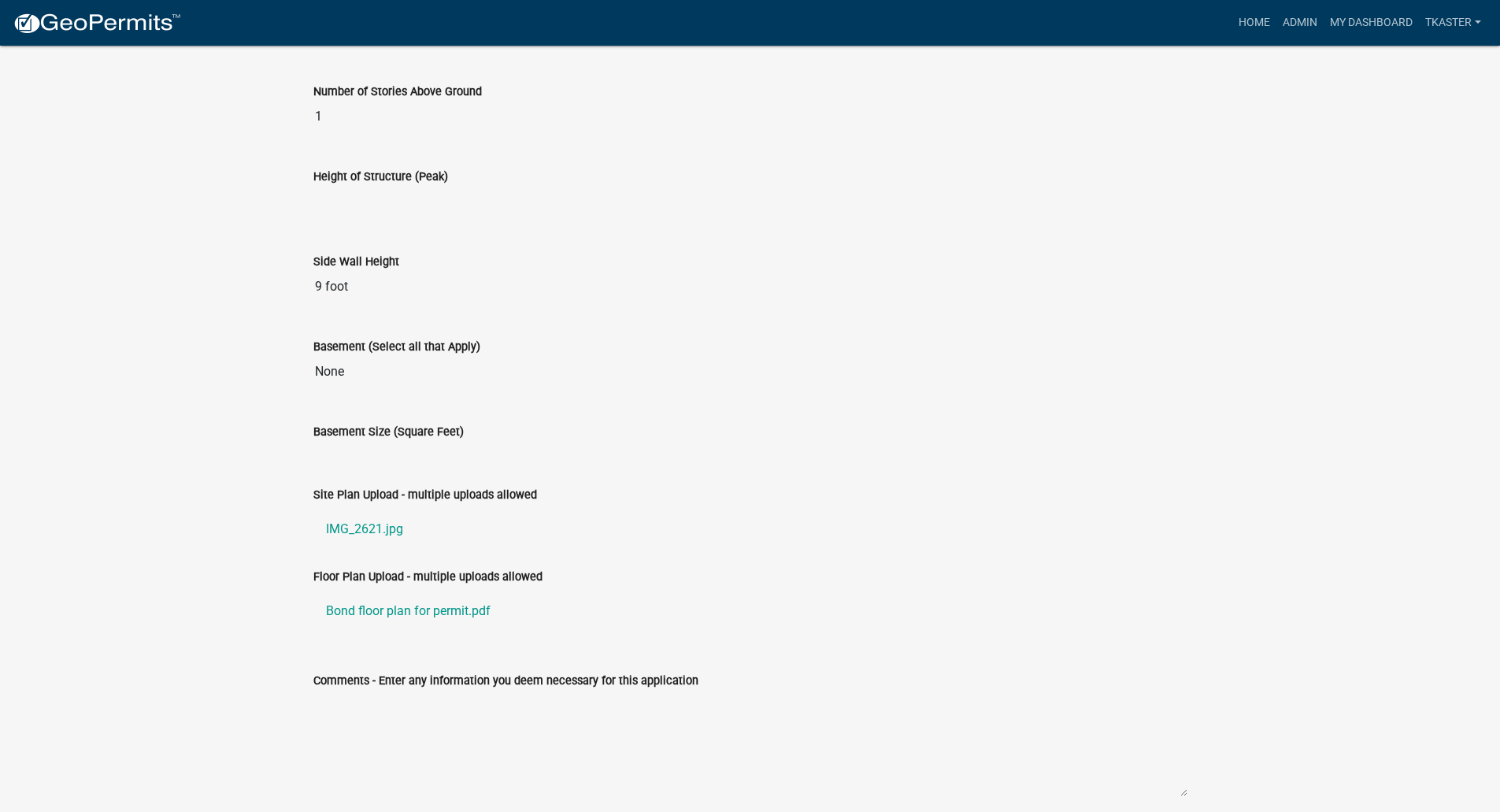
scroll to position [661, 0]
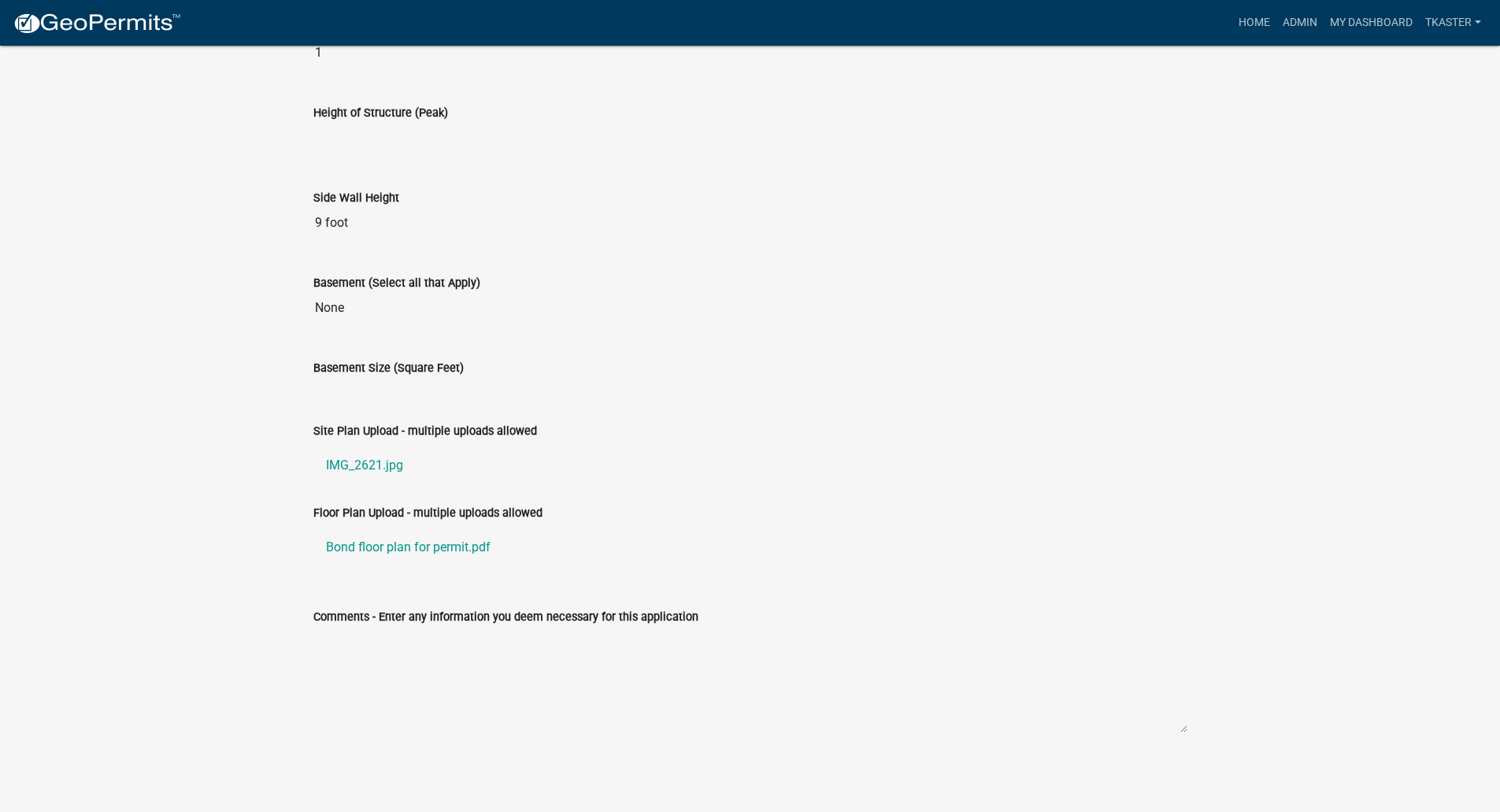
click at [388, 547] on link "Bond floor plan for permit.pdf" at bounding box center [750, 547] width 874 height 38
